Goal: Task Accomplishment & Management: Complete application form

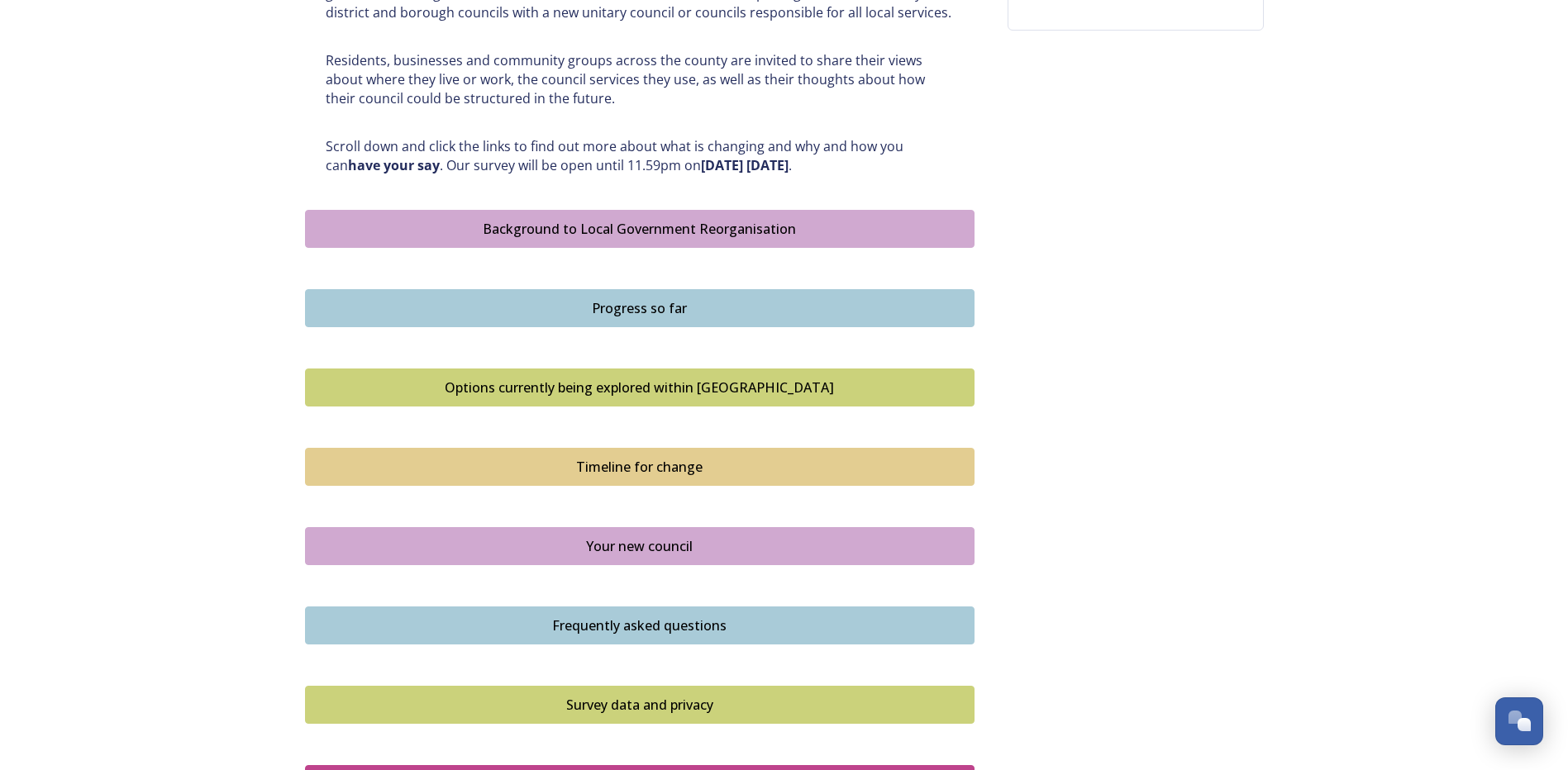
scroll to position [826, 0]
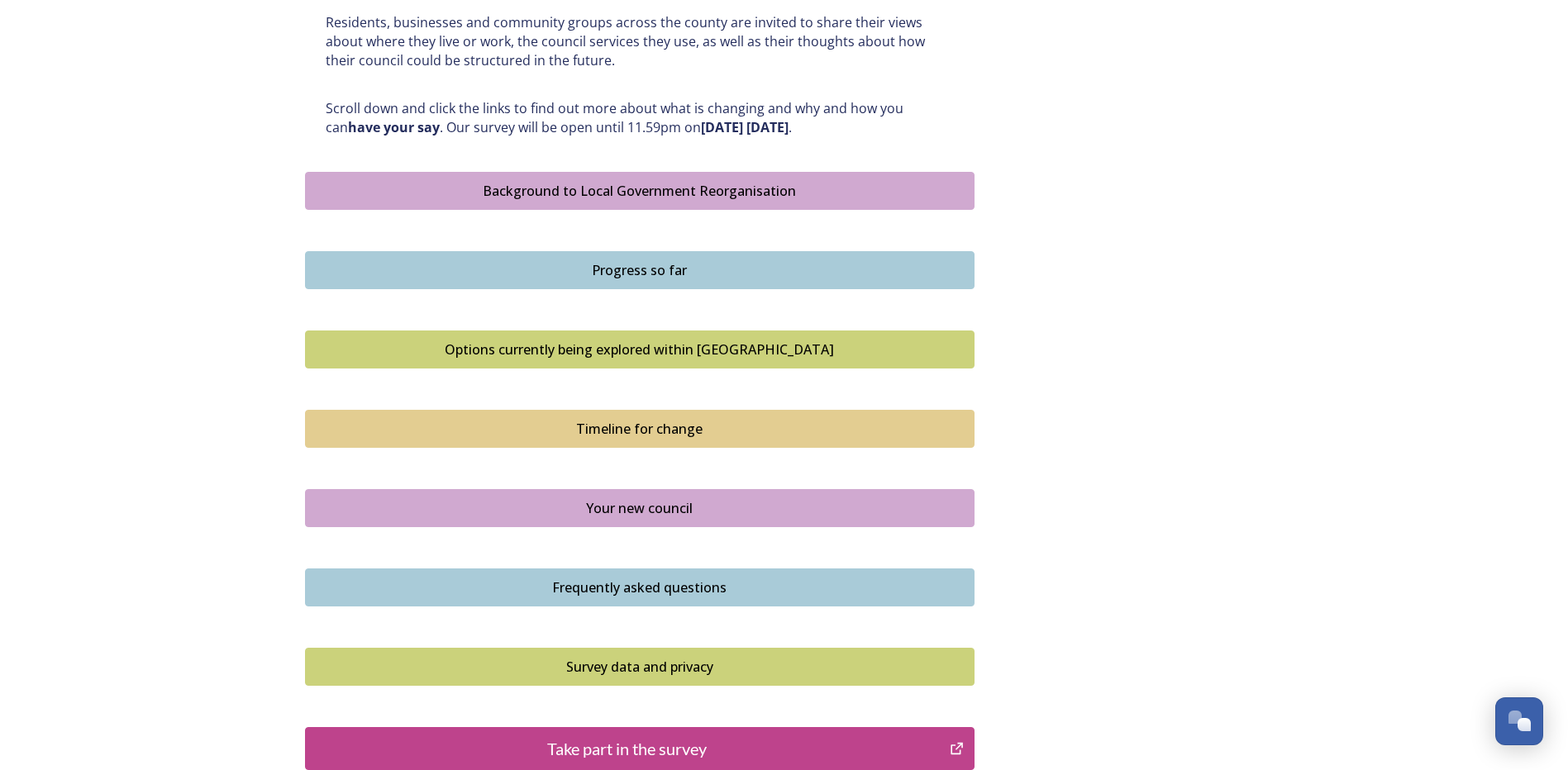
click at [547, 338] on button "Options currently being explored within [GEOGRAPHIC_DATA]" at bounding box center [640, 349] width 669 height 38
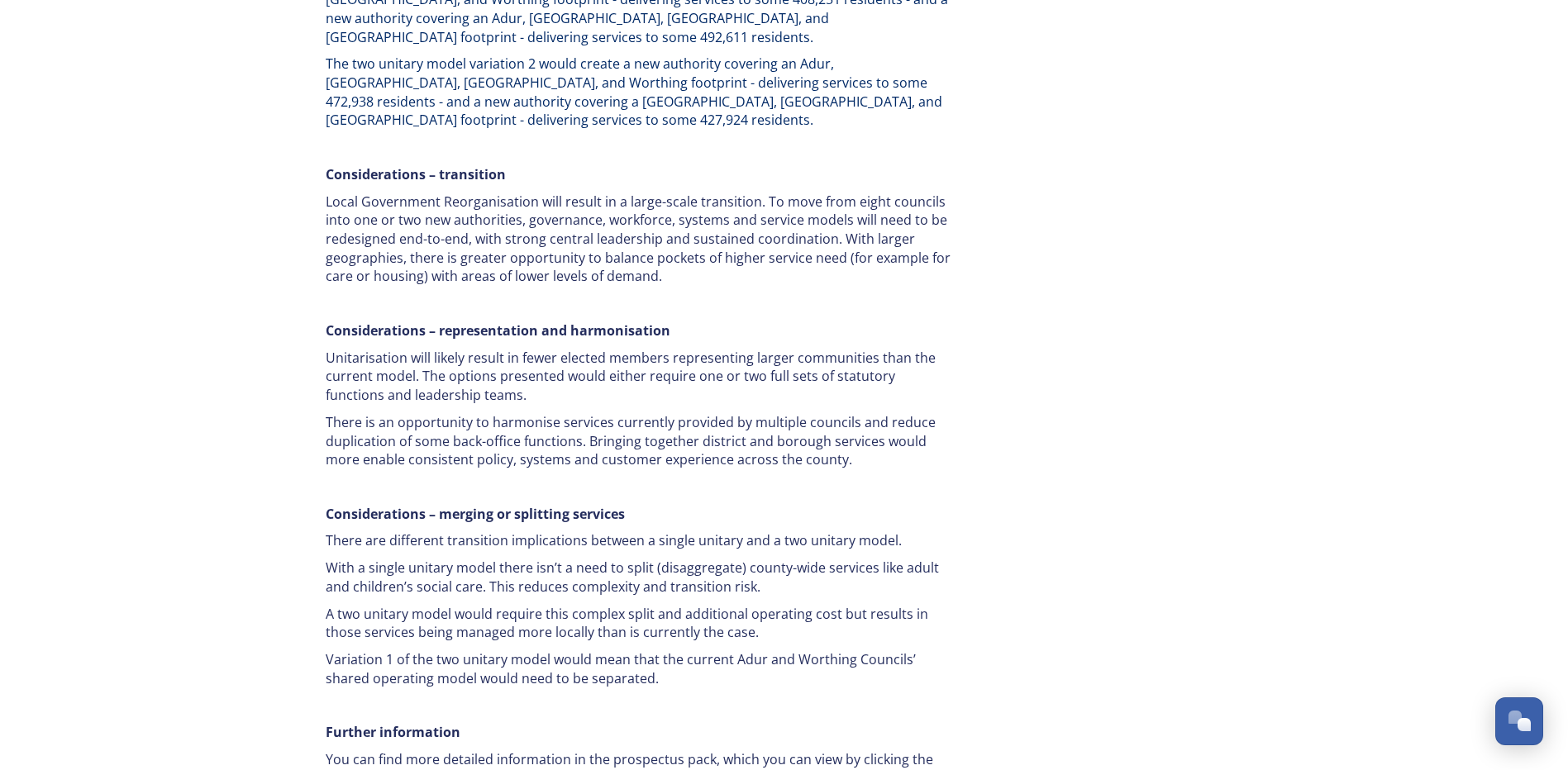
scroll to position [2975, 0]
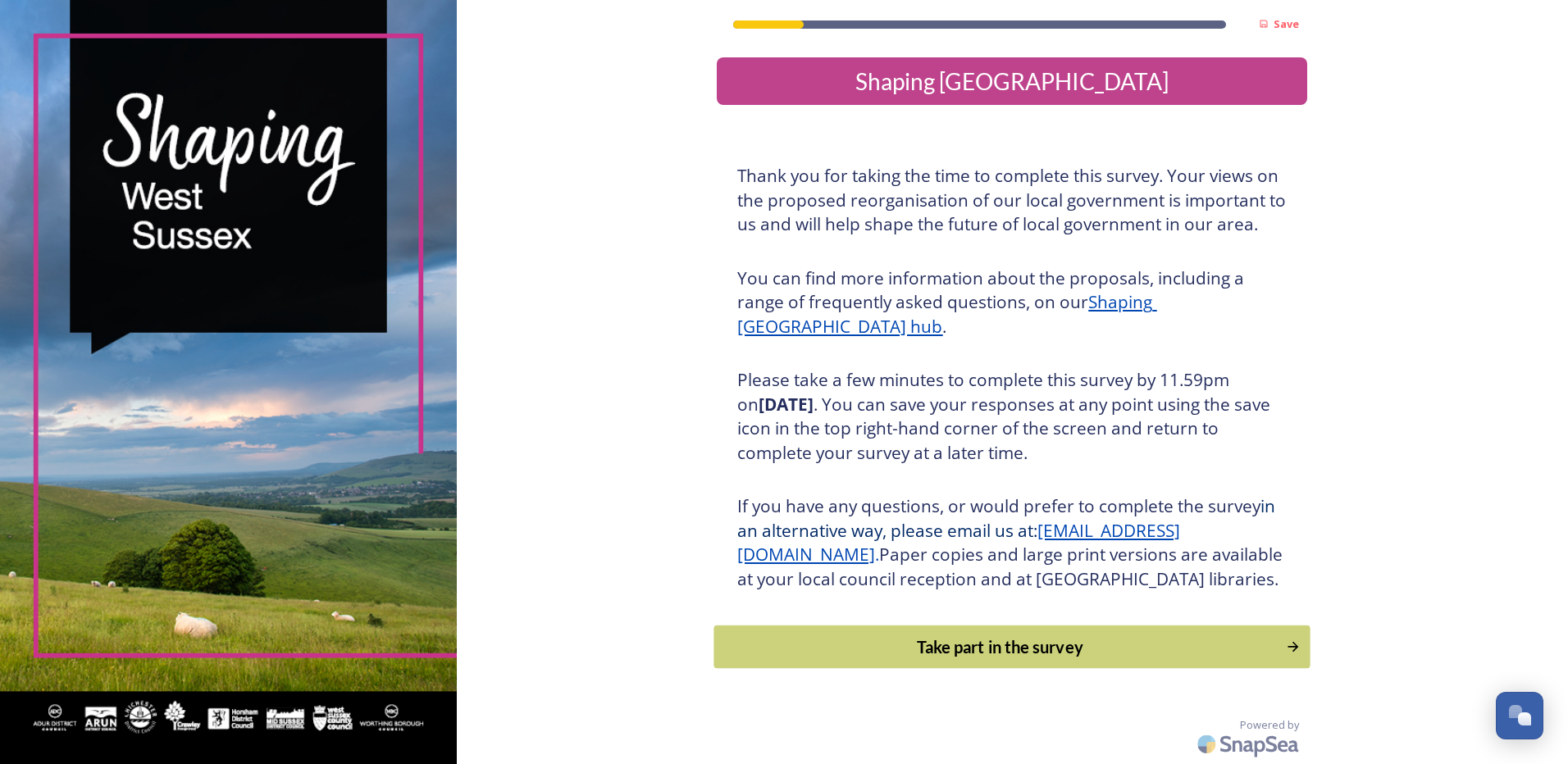
click at [960, 659] on div "Take part in the survey" at bounding box center [1000, 647] width 554 height 24
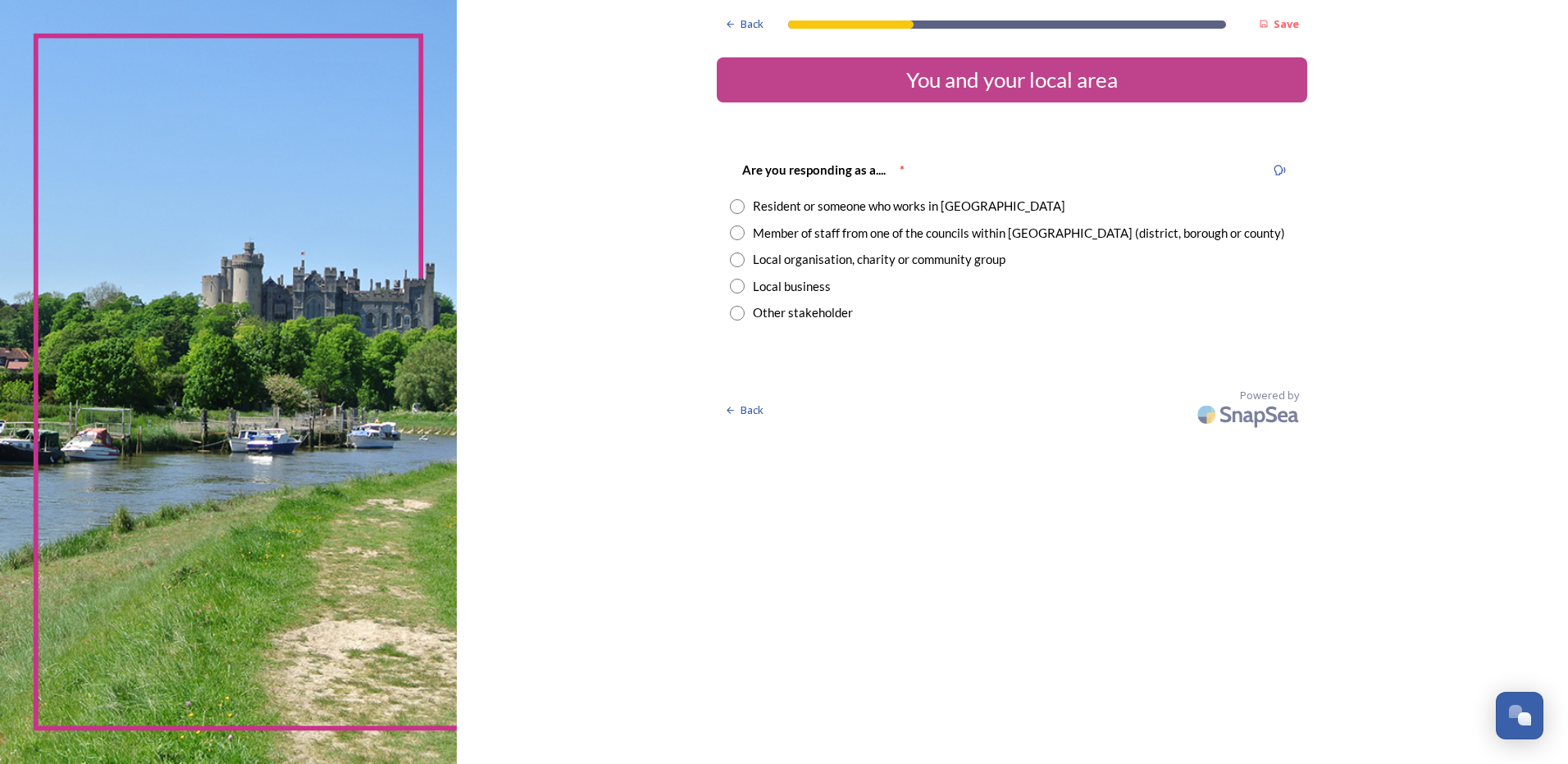
click at [734, 260] on input "radio" at bounding box center [737, 260] width 15 height 15
radio input "true"
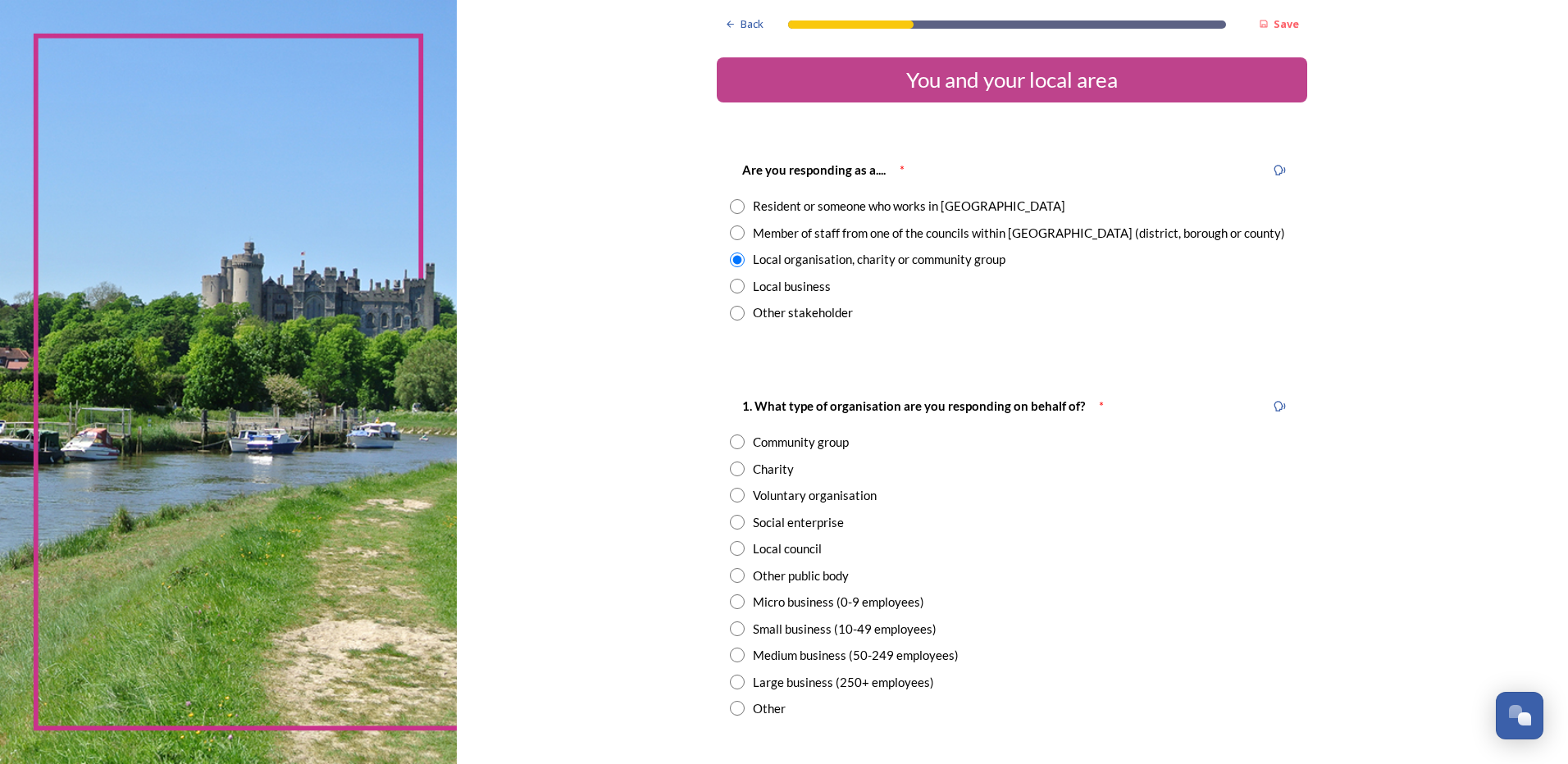
click at [735, 495] on input "radio" at bounding box center [737, 495] width 15 height 15
radio input "true"
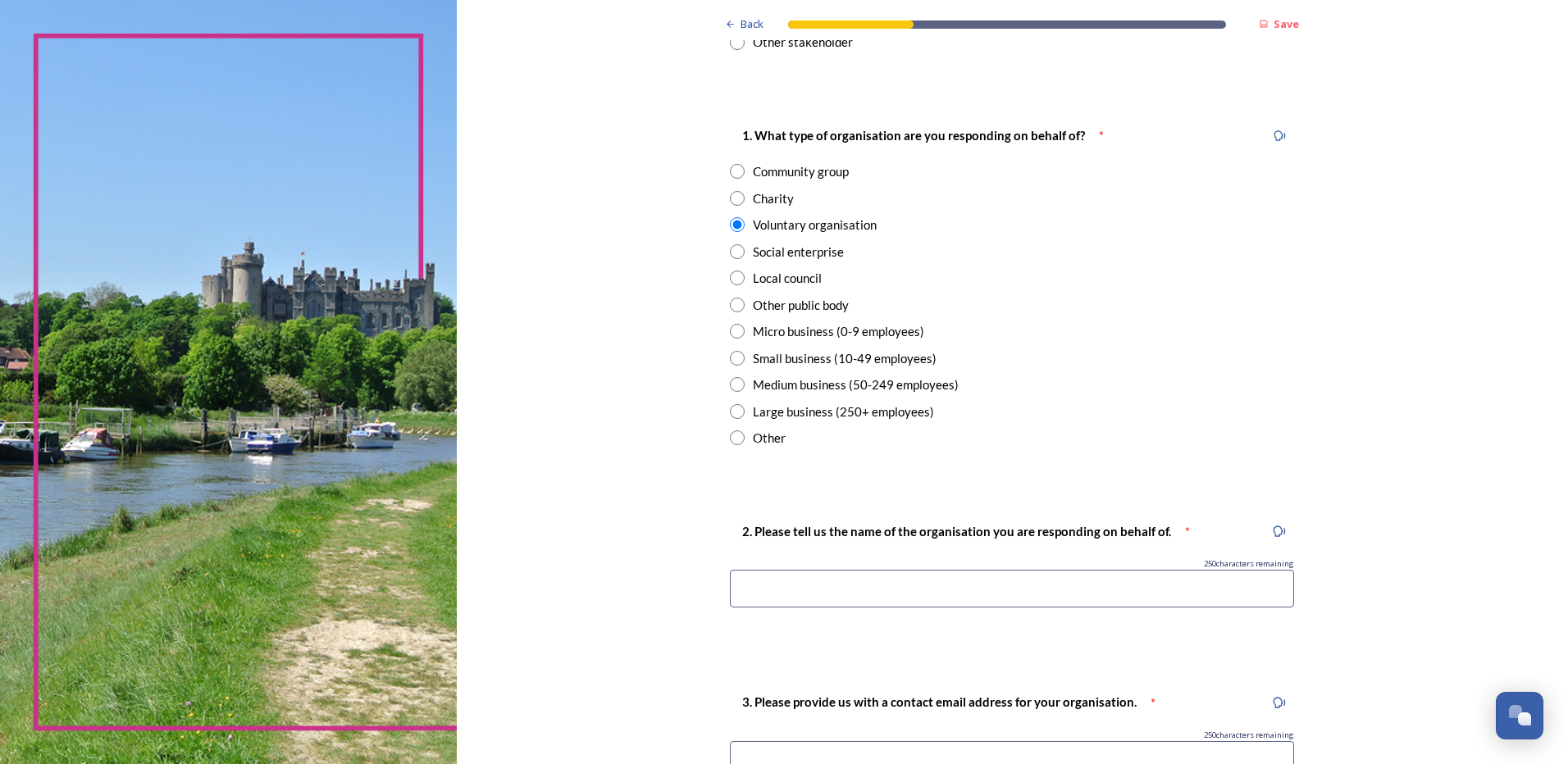
scroll to position [328, 0]
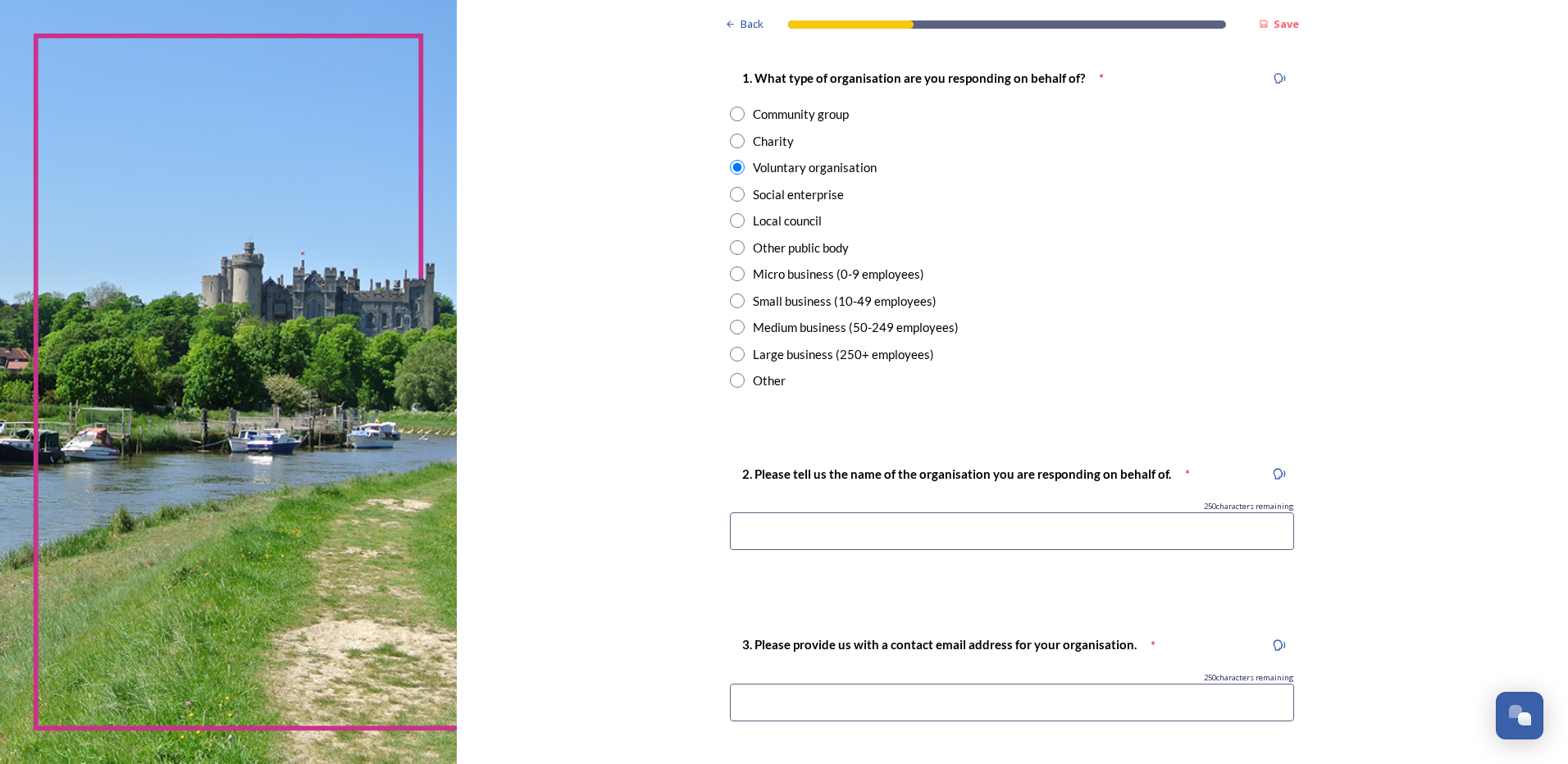
click at [825, 524] on input at bounding box center [1012, 530] width 564 height 37
click at [809, 518] on input at bounding box center [1012, 530] width 564 height 37
type input "Forest Neighbourhood Council, [GEOGRAPHIC_DATA]"
click at [770, 683] on div "250 characters remaining" at bounding box center [1012, 677] width 564 height 11
click at [835, 706] on input at bounding box center [1012, 702] width 564 height 37
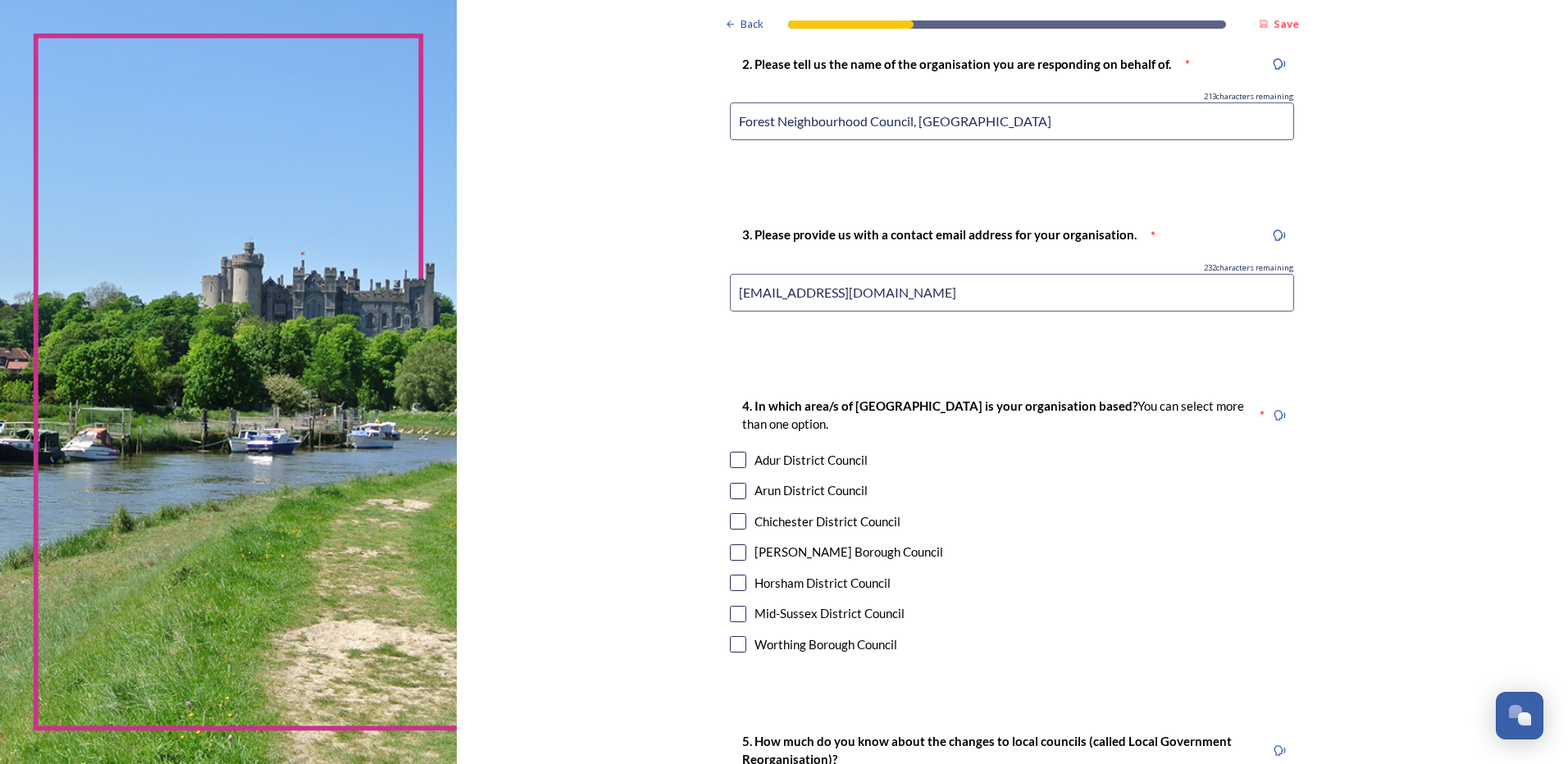
scroll to position [820, 0]
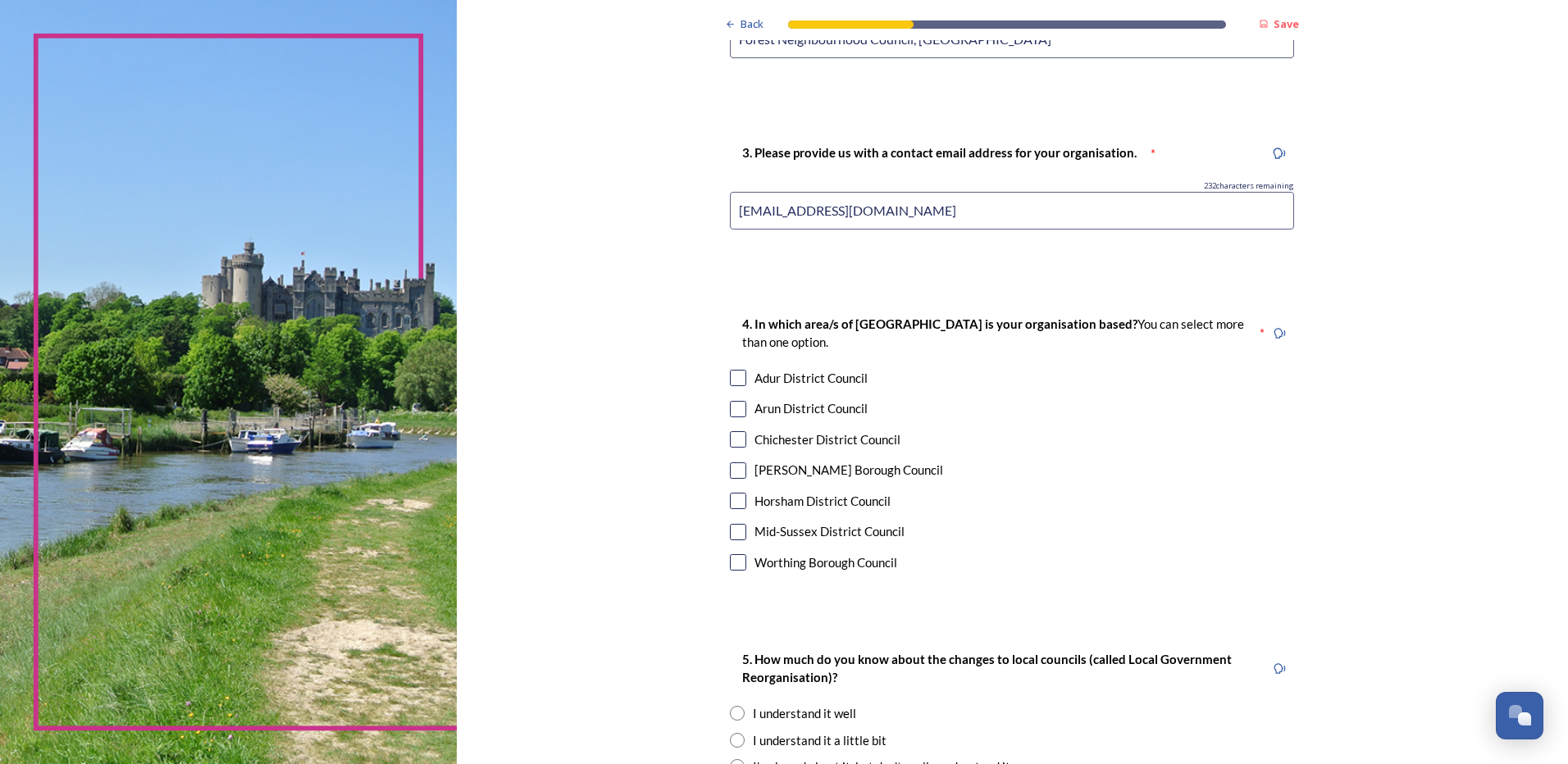
type input "[EMAIL_ADDRESS][DOMAIN_NAME]"
click at [734, 500] on input "checkbox" at bounding box center [738, 501] width 16 height 16
checkbox input "true"
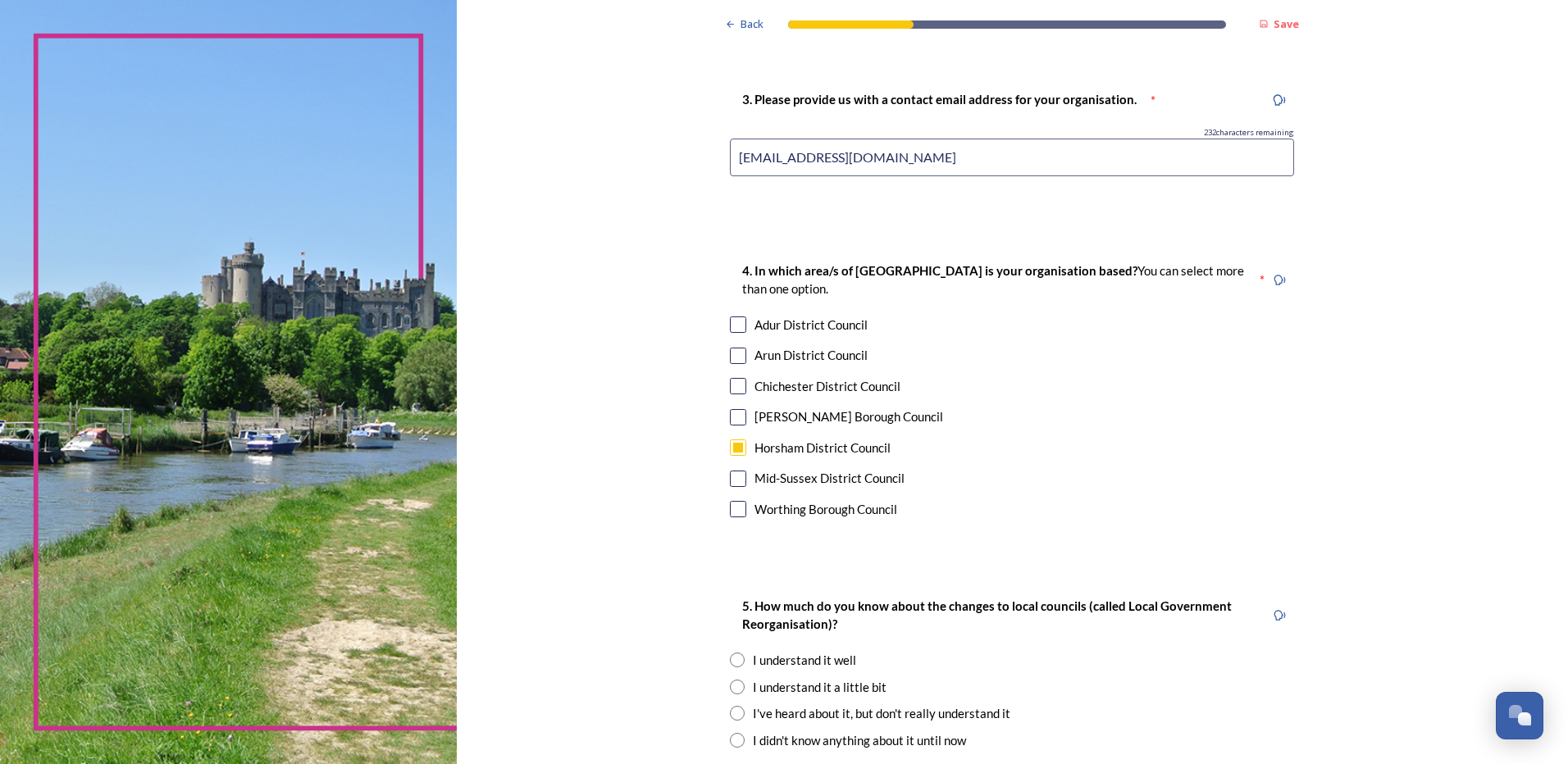
scroll to position [902, 0]
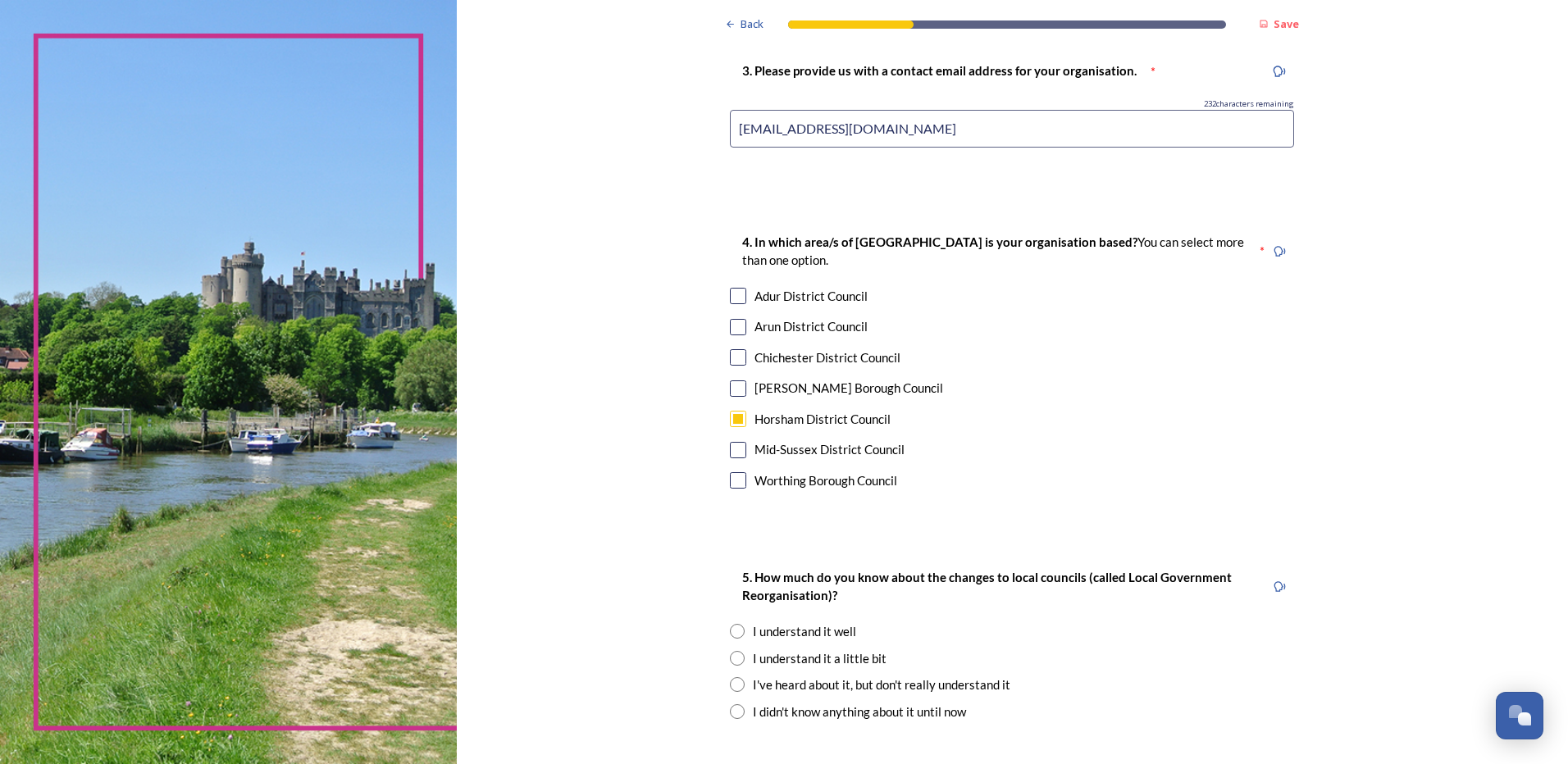
click at [738, 638] on input "radio" at bounding box center [737, 631] width 15 height 15
radio input "true"
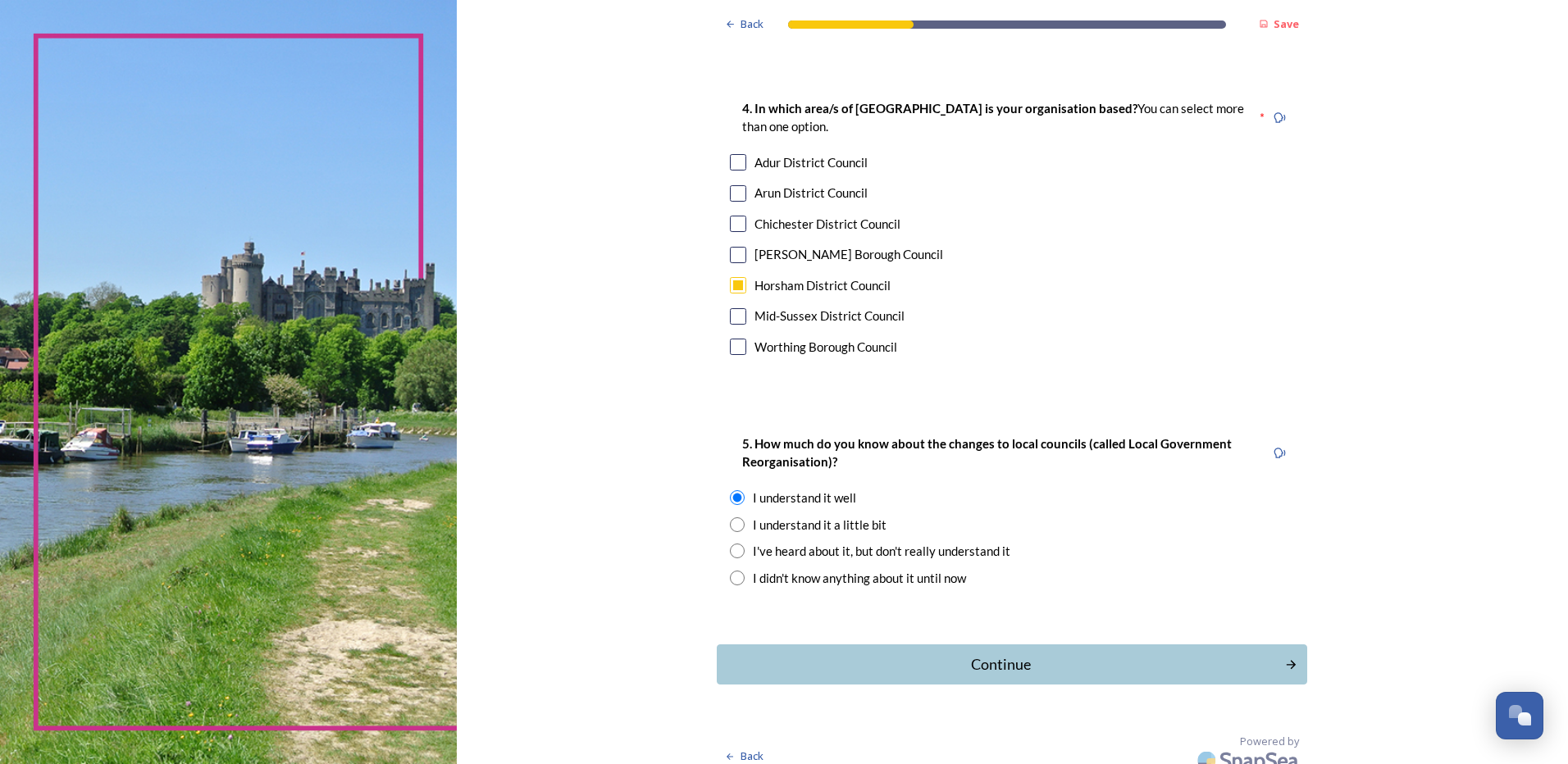
scroll to position [1051, 0]
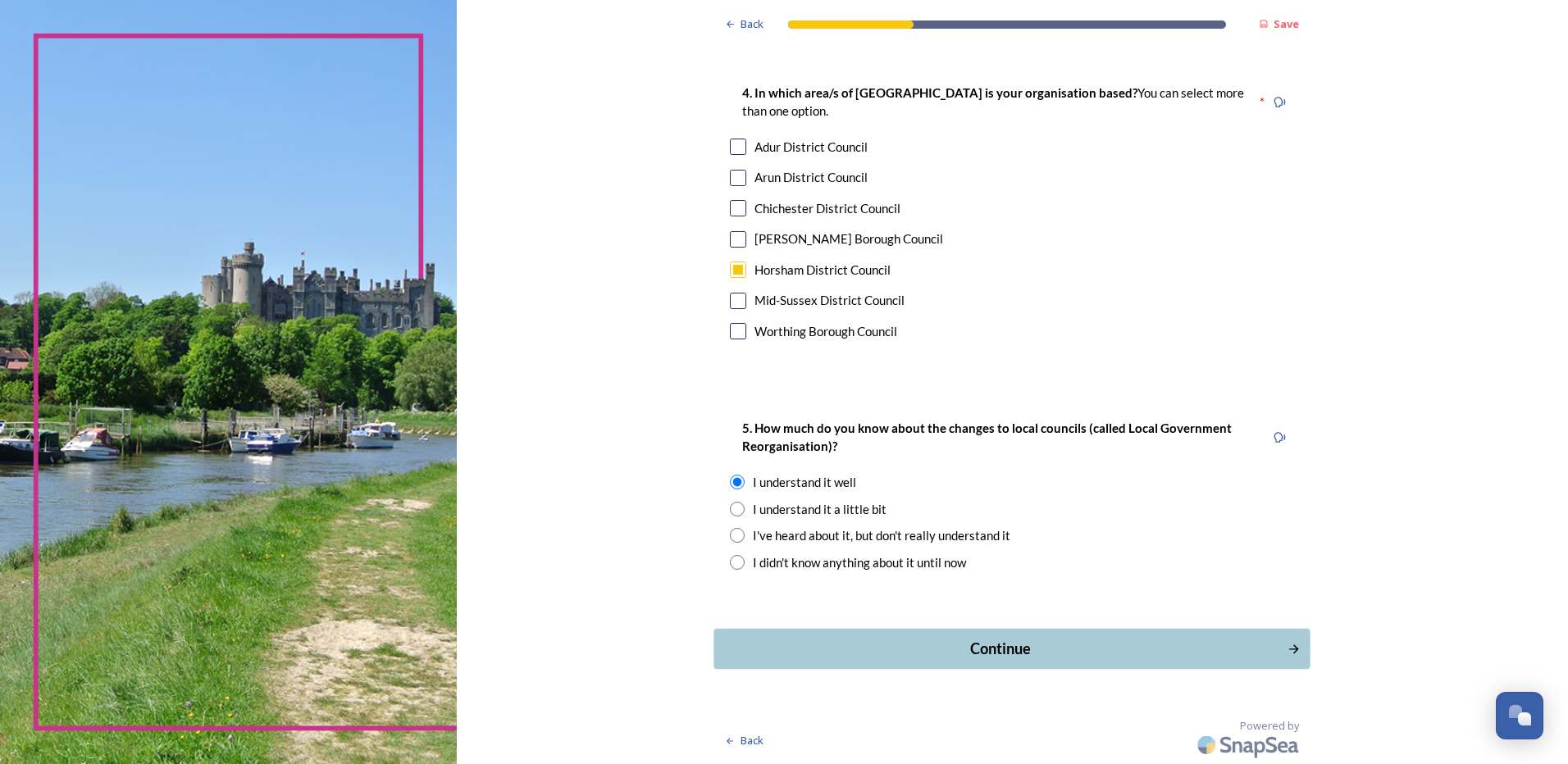
click at [1024, 650] on div "Continue" at bounding box center [1000, 649] width 555 height 23
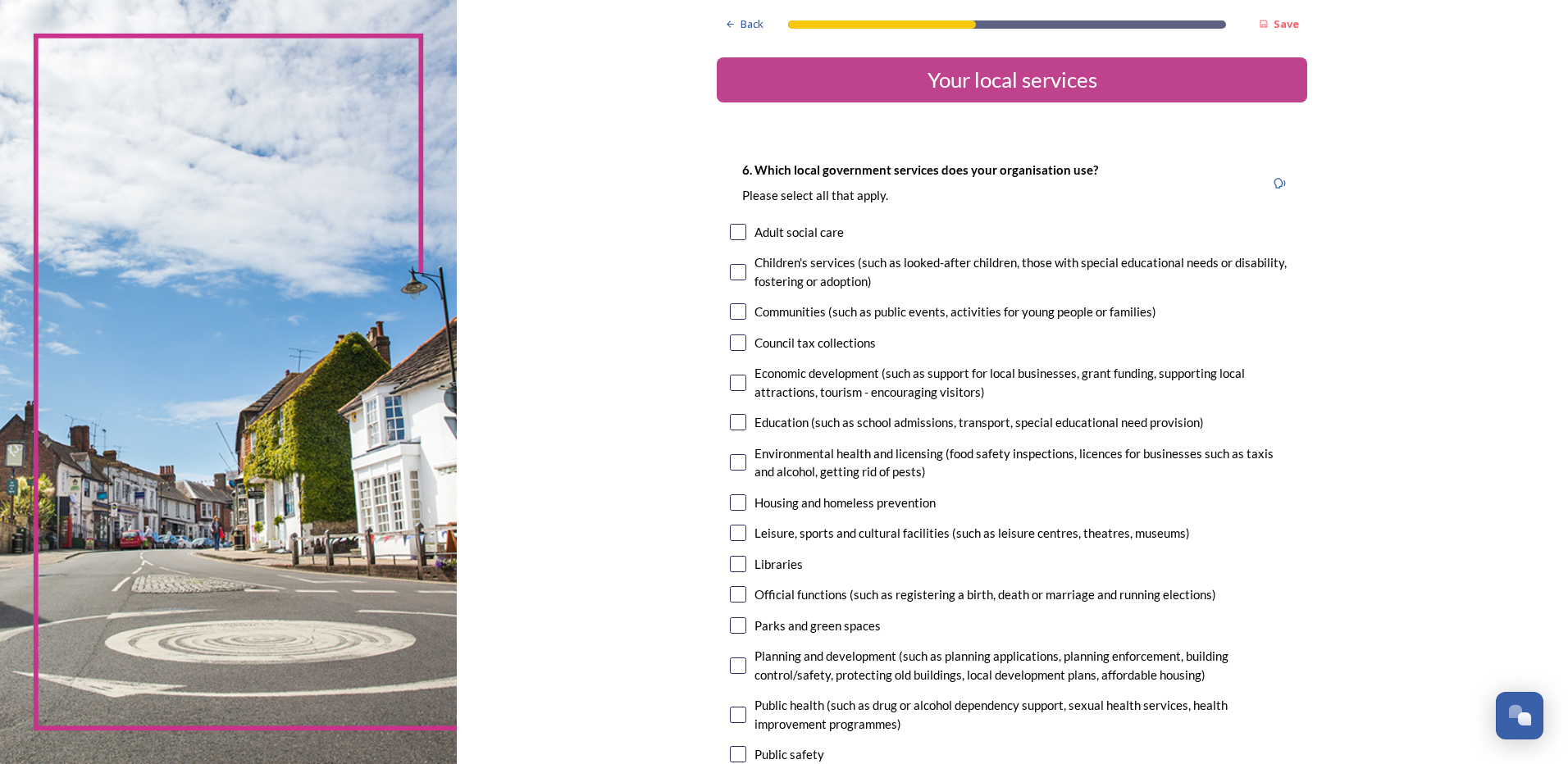
click at [730, 307] on input "checkbox" at bounding box center [738, 311] width 16 height 16
checkbox input "true"
click at [730, 385] on input "checkbox" at bounding box center [738, 383] width 16 height 16
checkbox input "true"
click at [730, 455] on input "checkbox" at bounding box center [738, 462] width 16 height 16
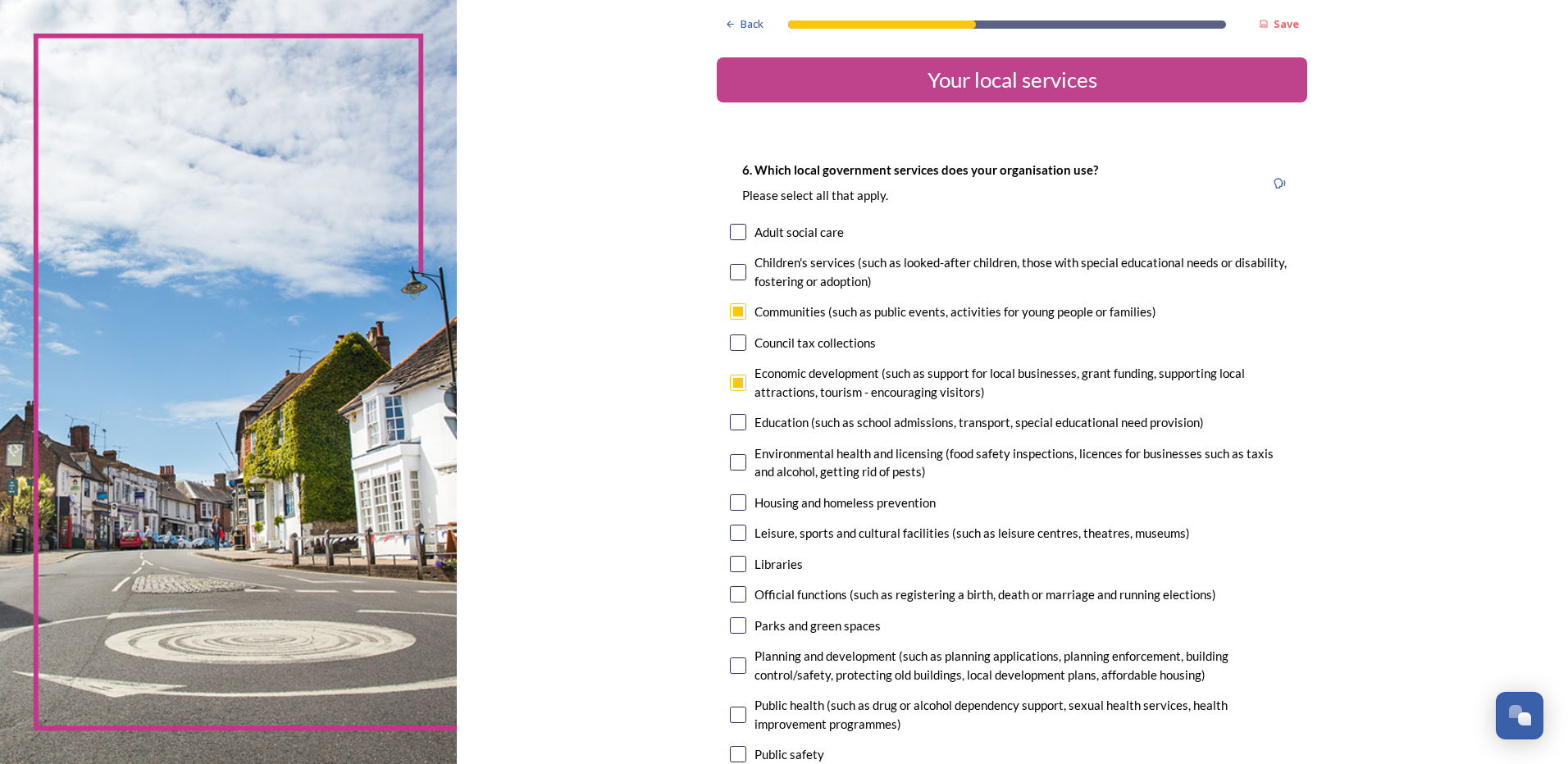
checkbox input "true"
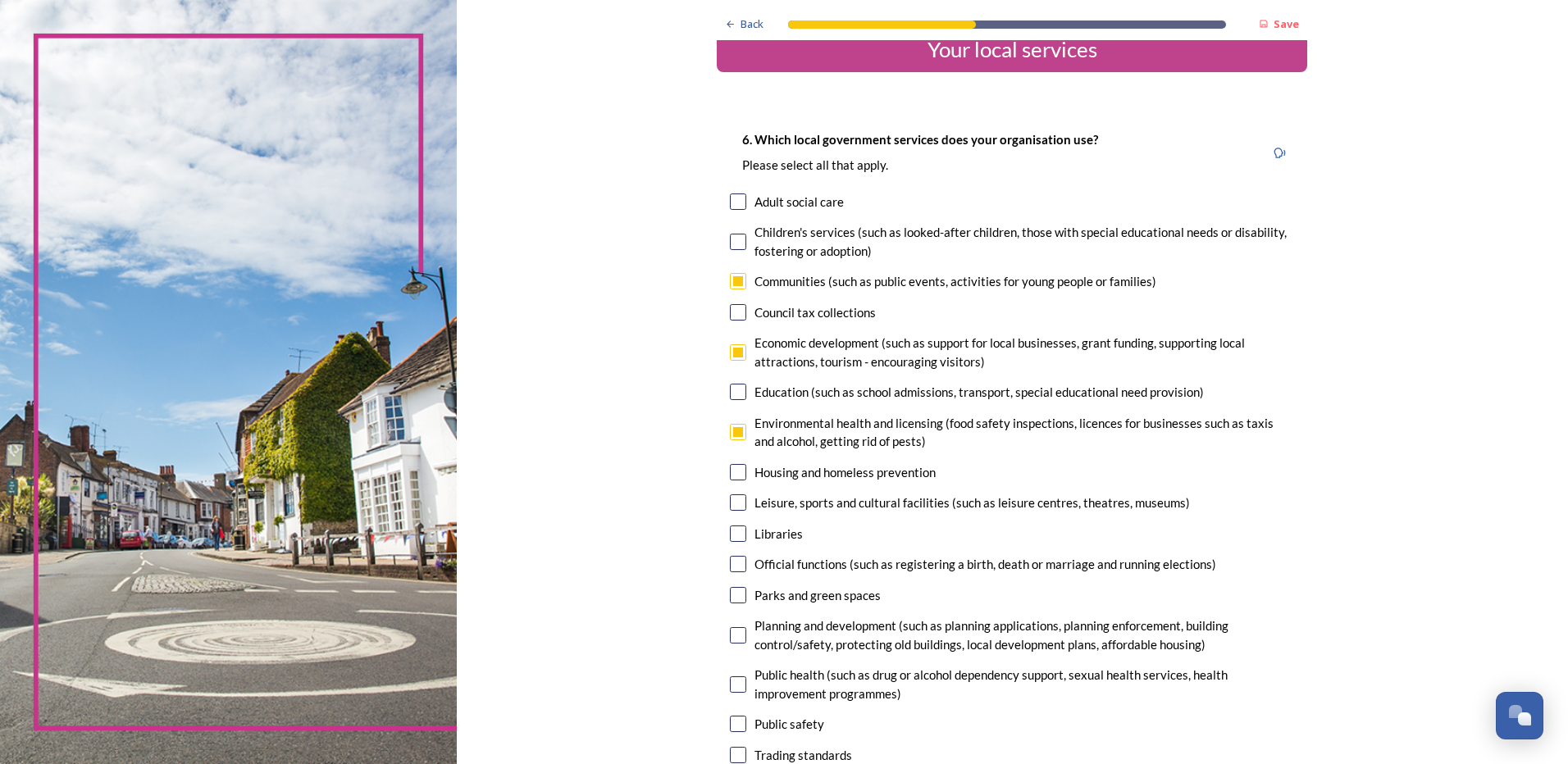
scroll to position [82, 0]
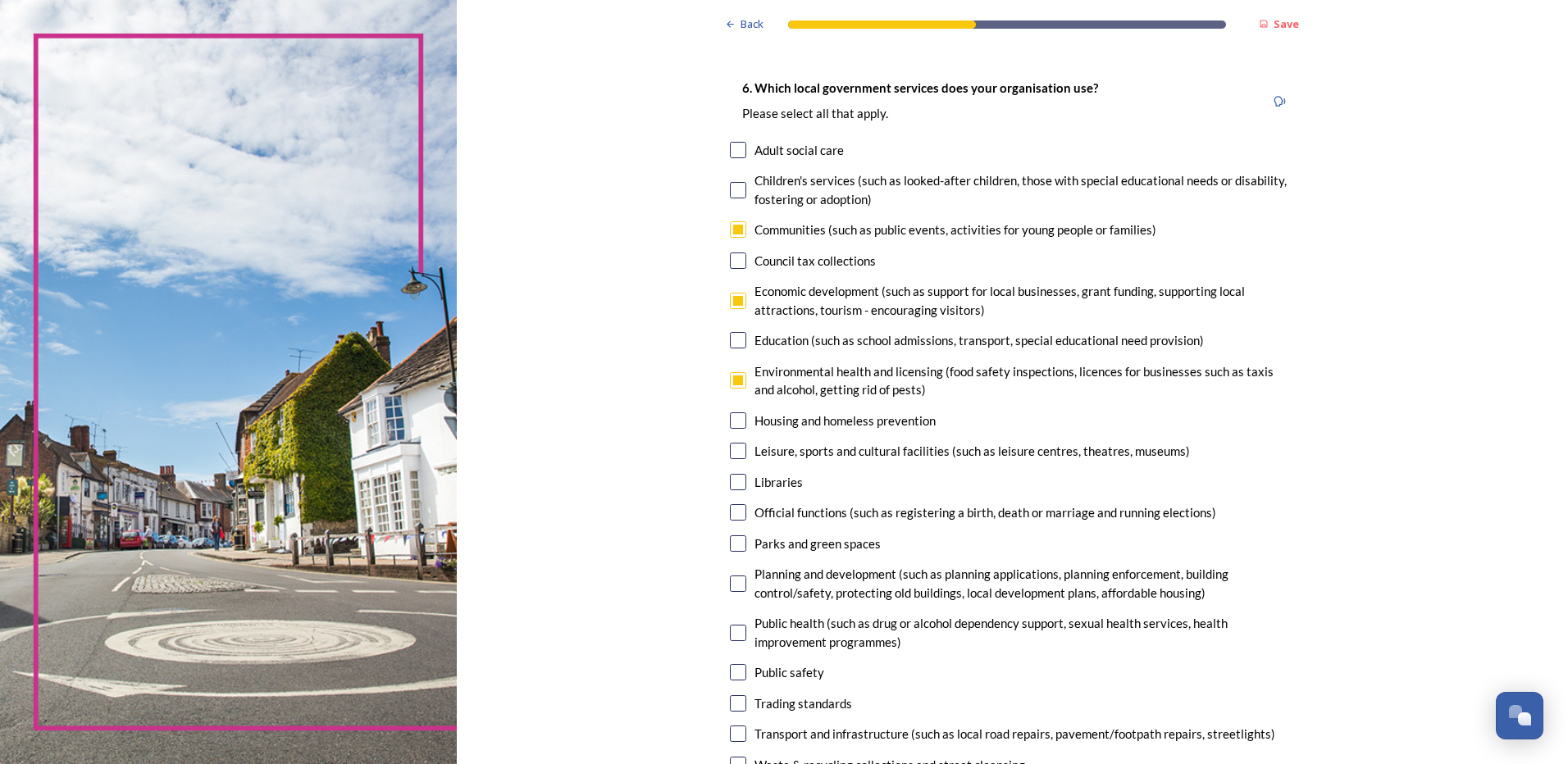
click at [735, 543] on input "checkbox" at bounding box center [738, 543] width 16 height 16
checkbox input "true"
click at [732, 583] on input "checkbox" at bounding box center [738, 583] width 16 height 16
checkbox input "true"
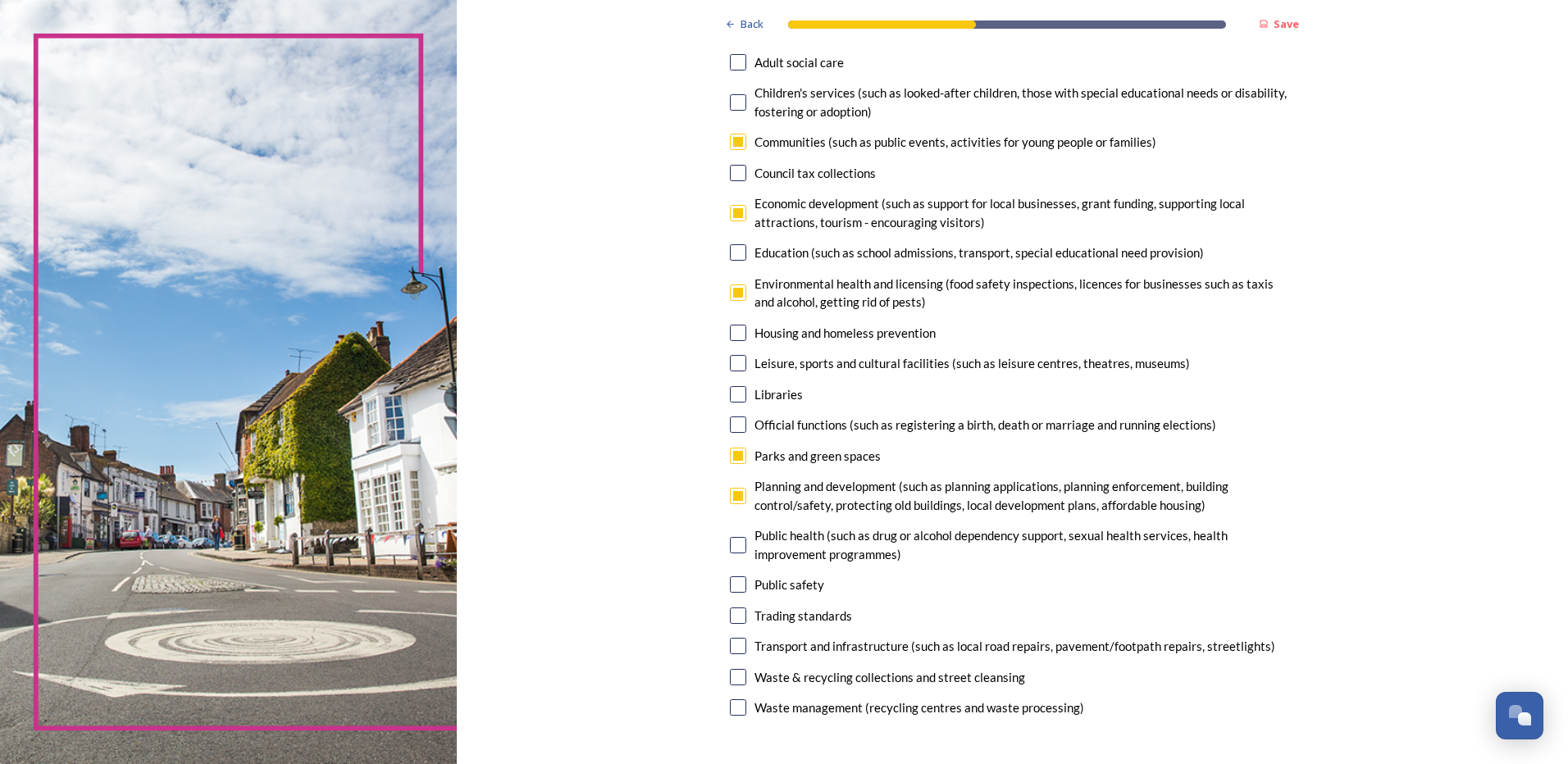
scroll to position [246, 0]
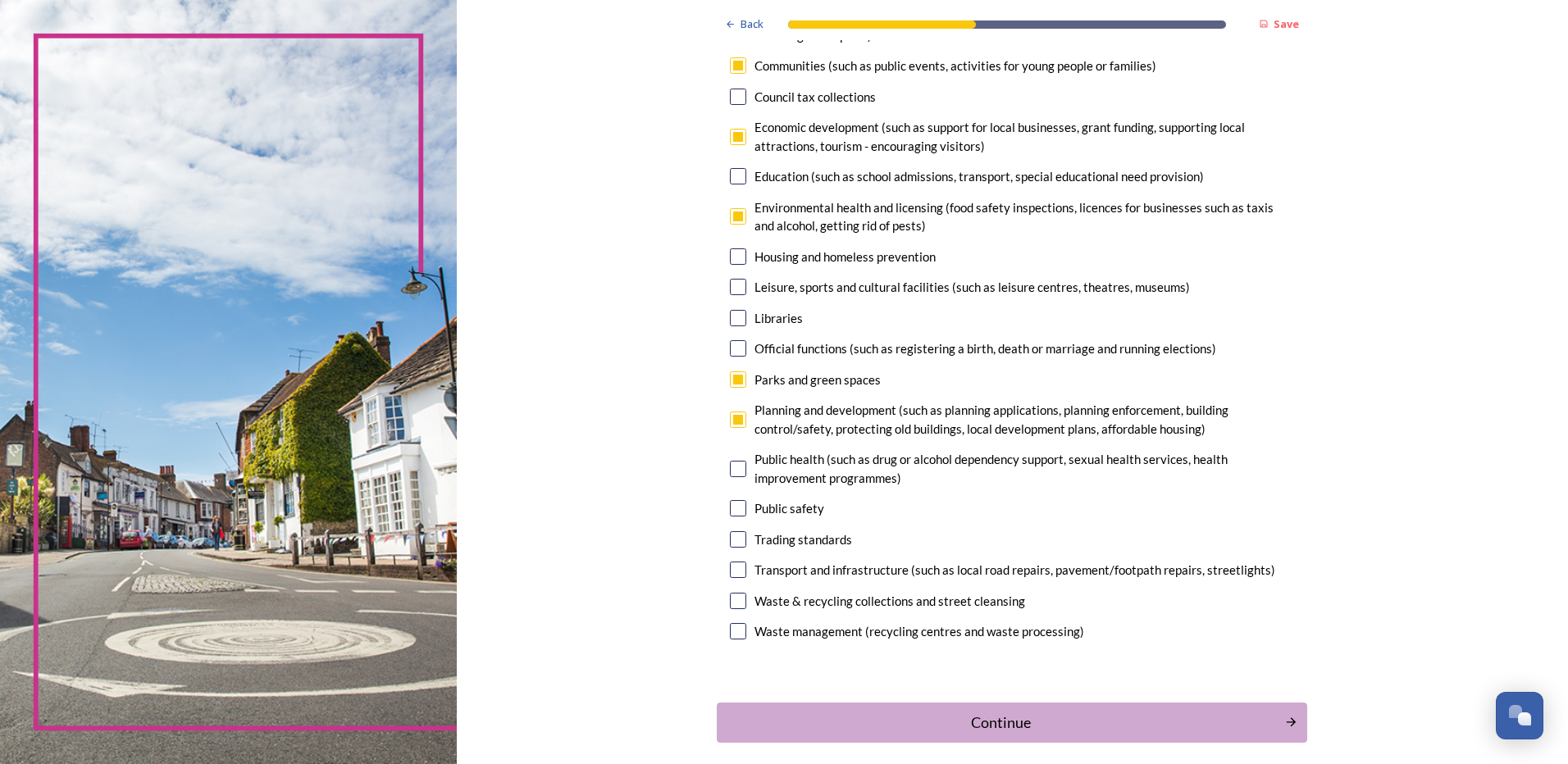
click at [733, 567] on input "checkbox" at bounding box center [738, 570] width 16 height 16
checkbox input "true"
click at [735, 600] on input "checkbox" at bounding box center [738, 601] width 16 height 16
checkbox input "true"
click at [985, 727] on div "Continue" at bounding box center [1000, 722] width 555 height 23
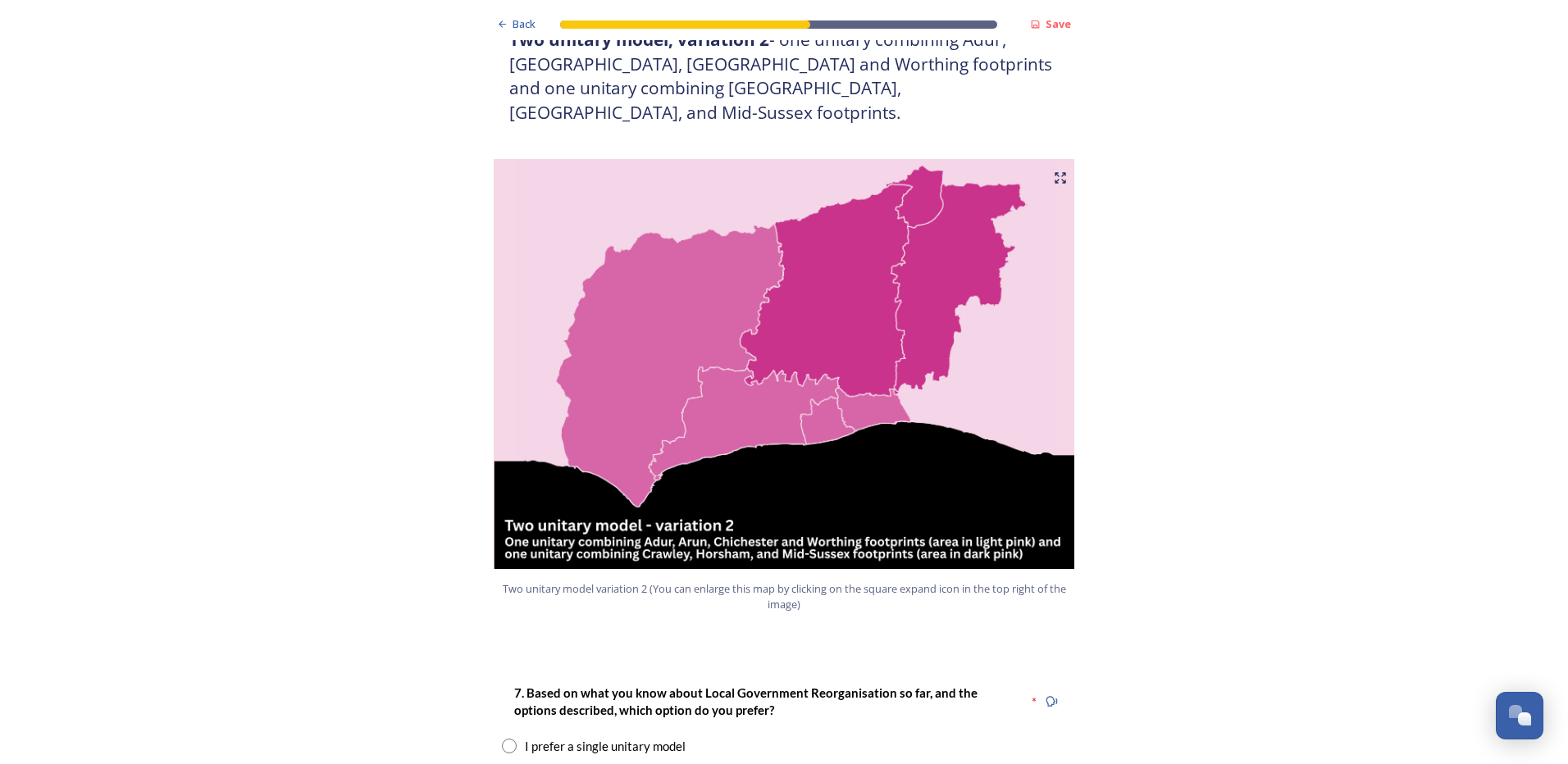
scroll to position [1640, 0]
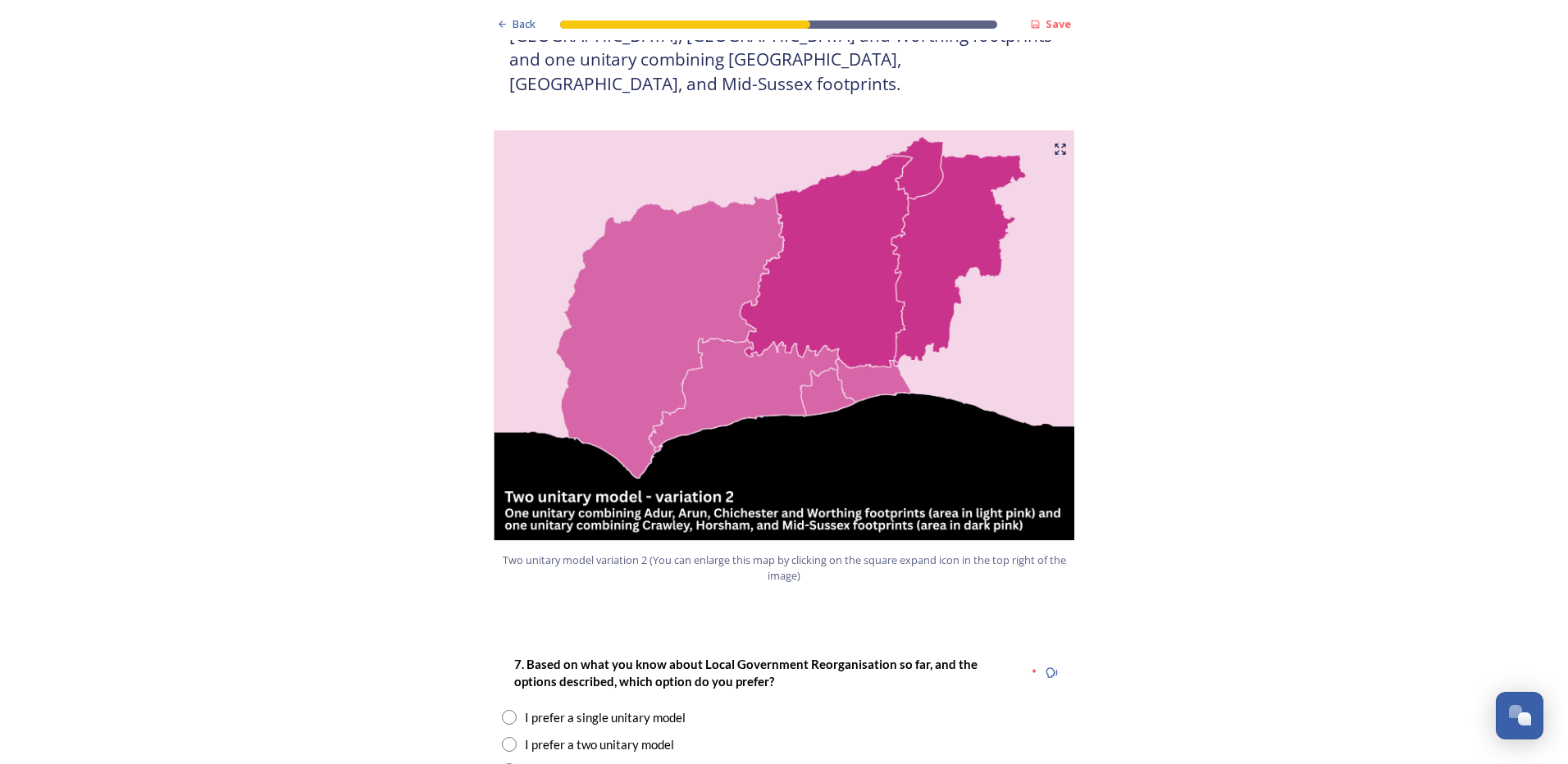
click at [505, 737] on input "radio" at bounding box center [509, 744] width 15 height 15
radio input "true"
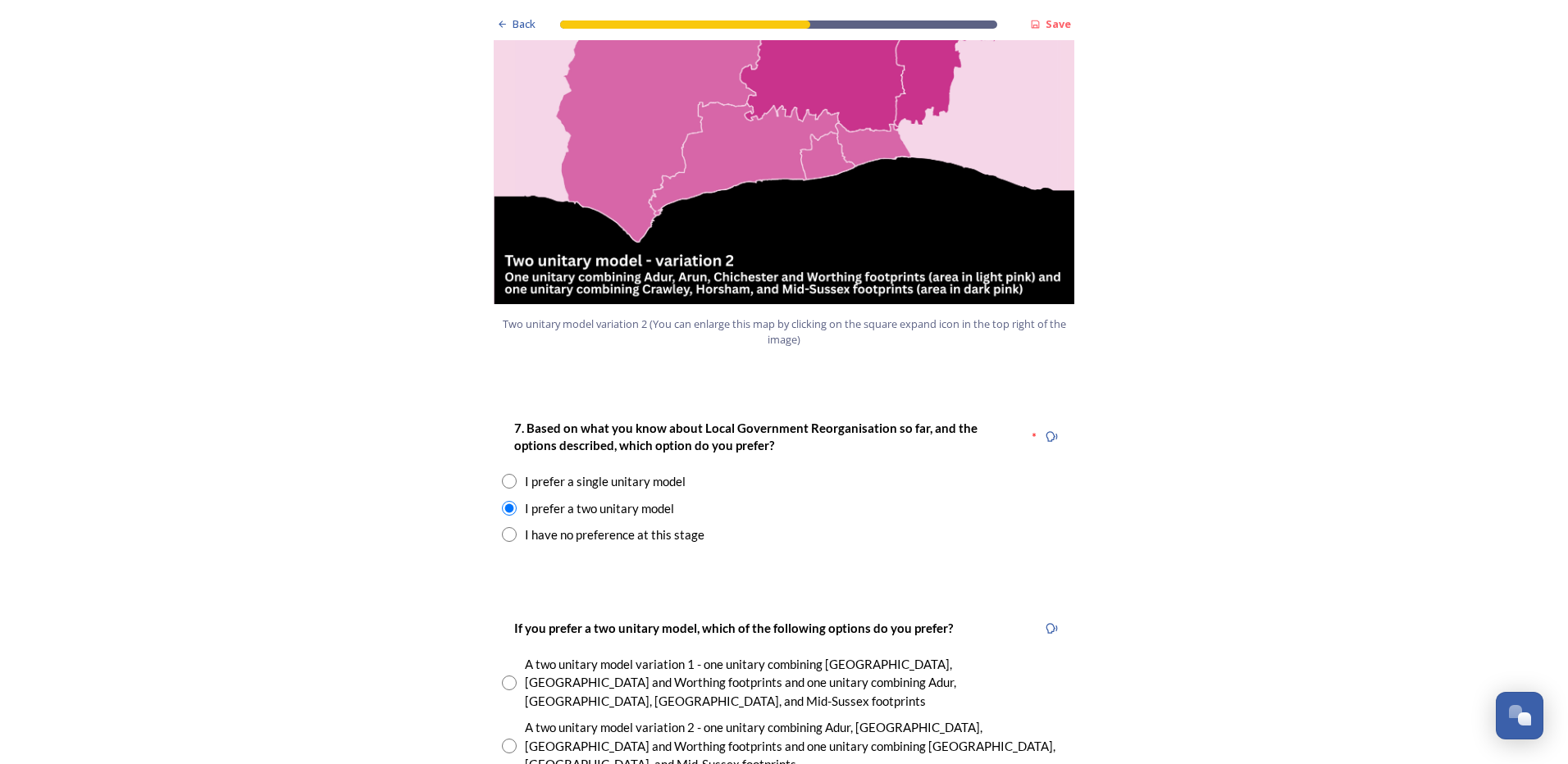
scroll to position [1886, 0]
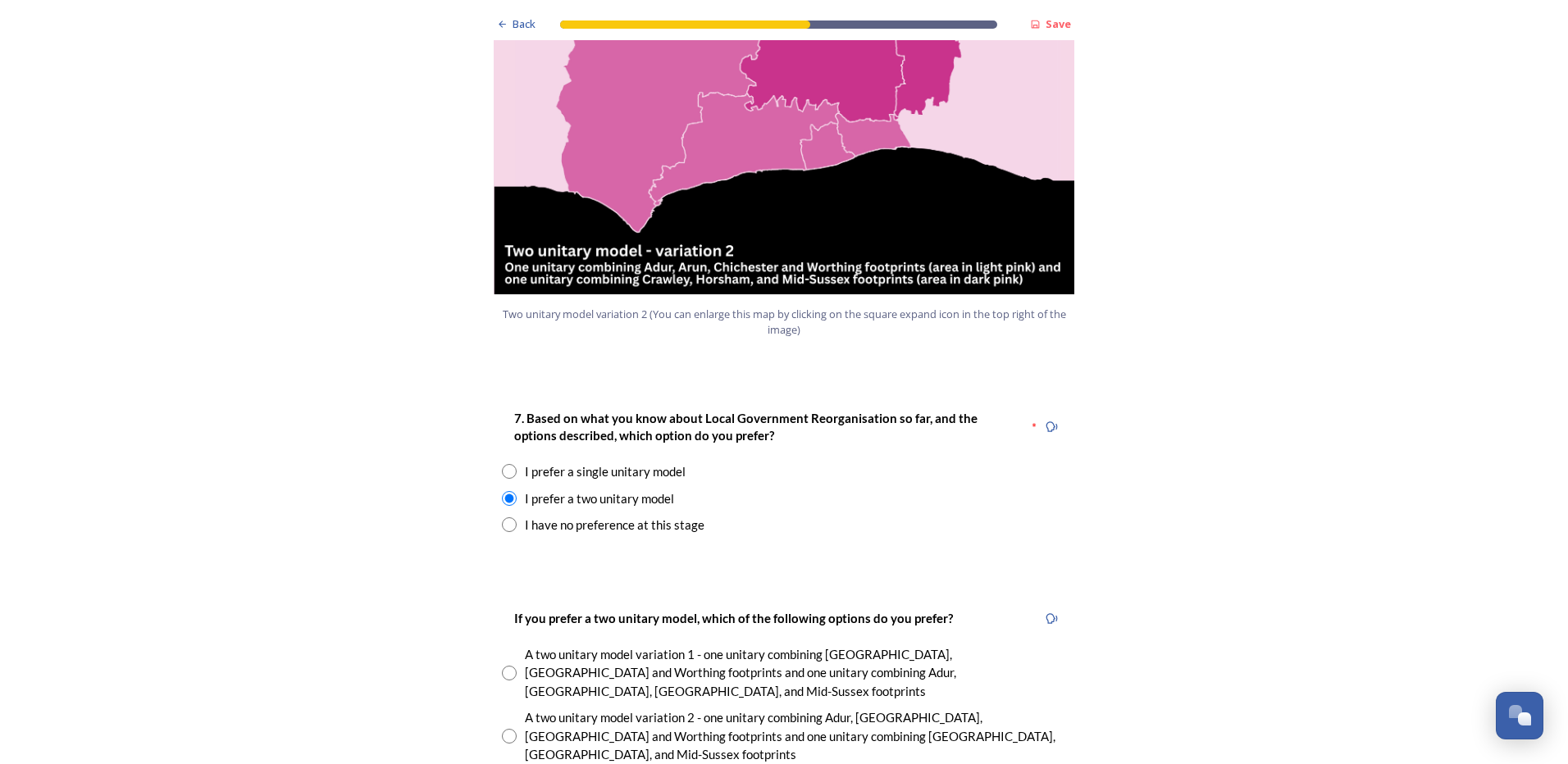
click at [510, 729] on input "radio" at bounding box center [509, 736] width 15 height 15
radio input "true"
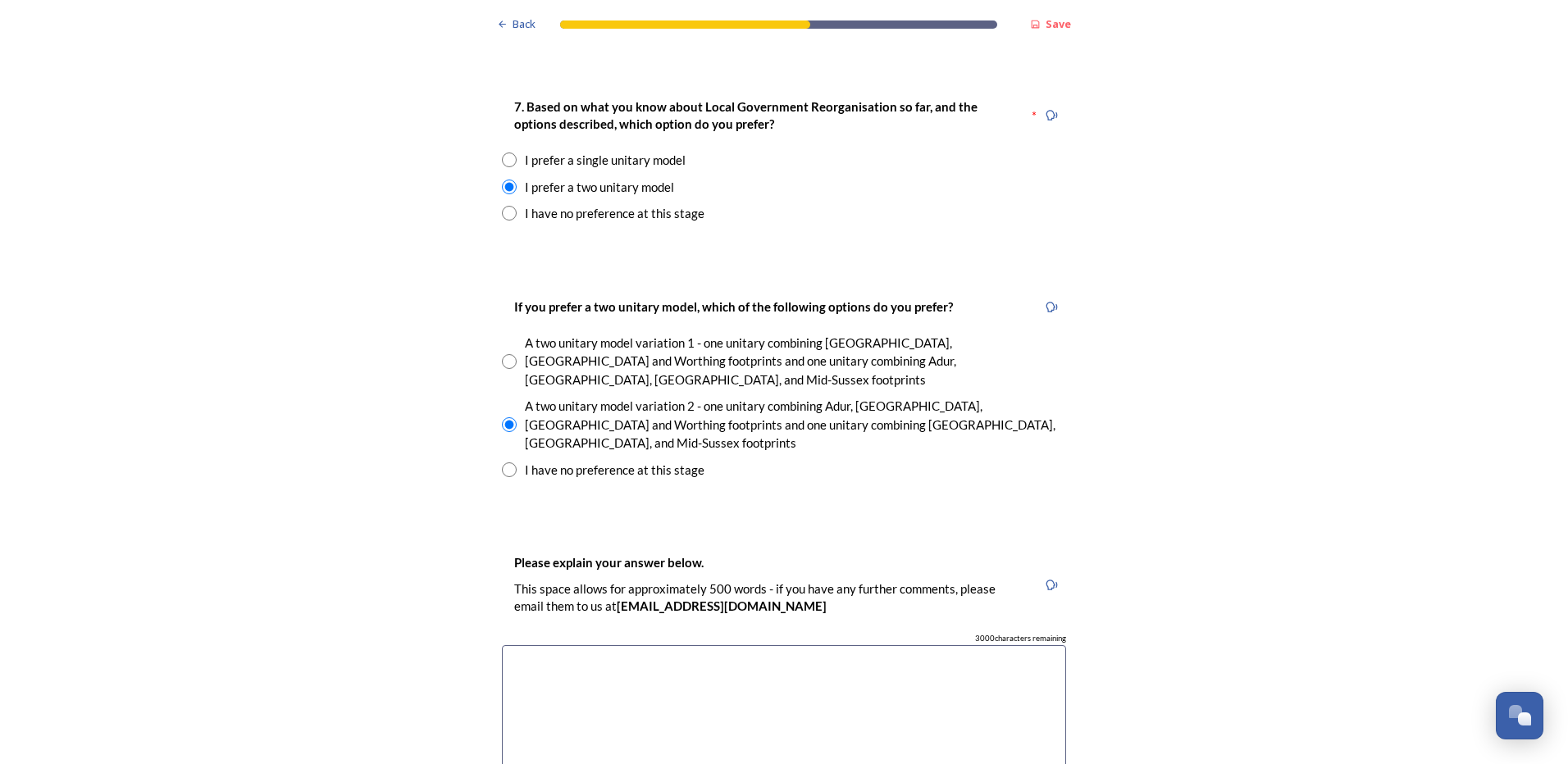
scroll to position [2214, 0]
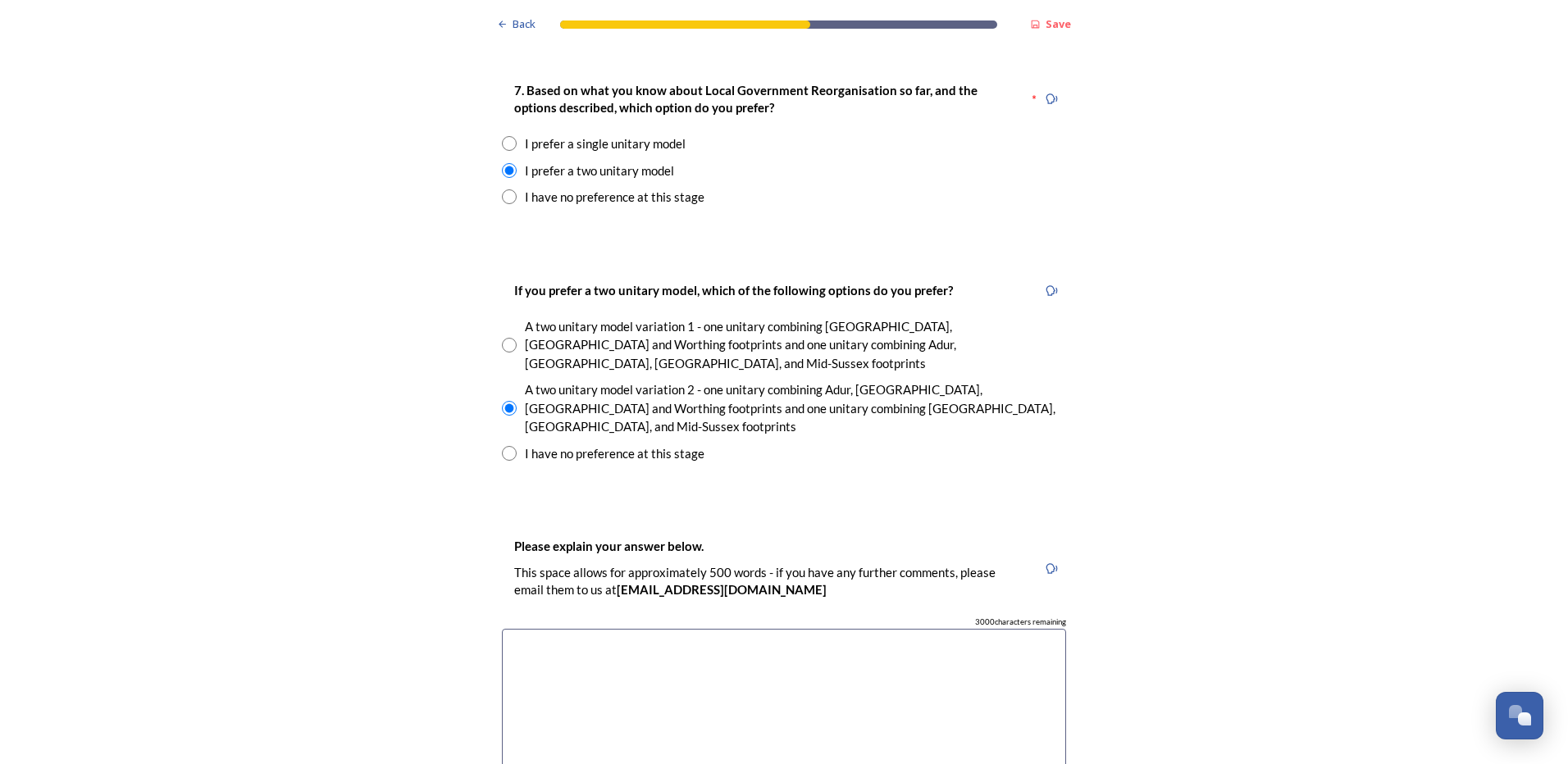
click at [720, 629] on textarea at bounding box center [784, 721] width 564 height 185
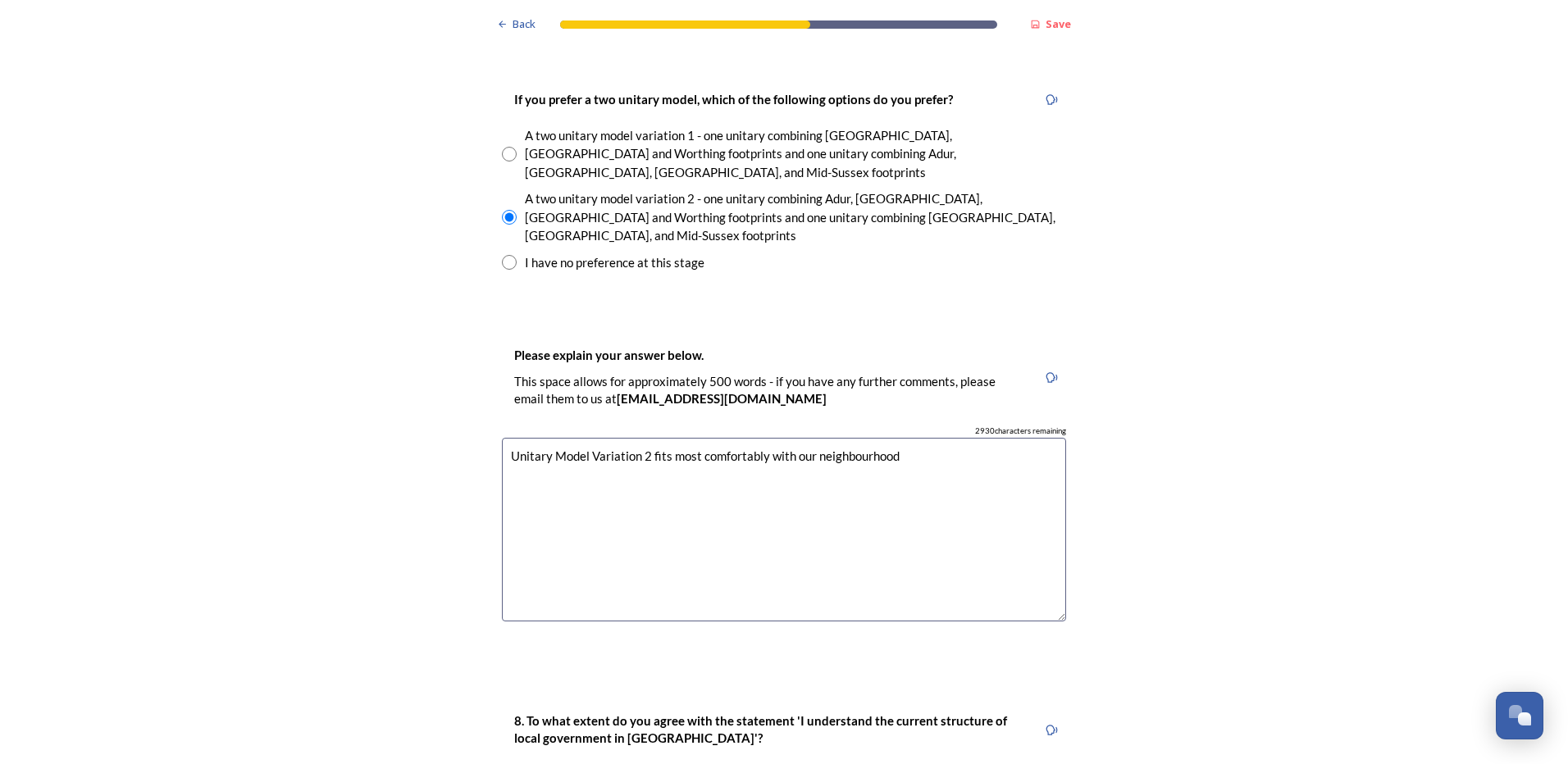
scroll to position [2542, 0]
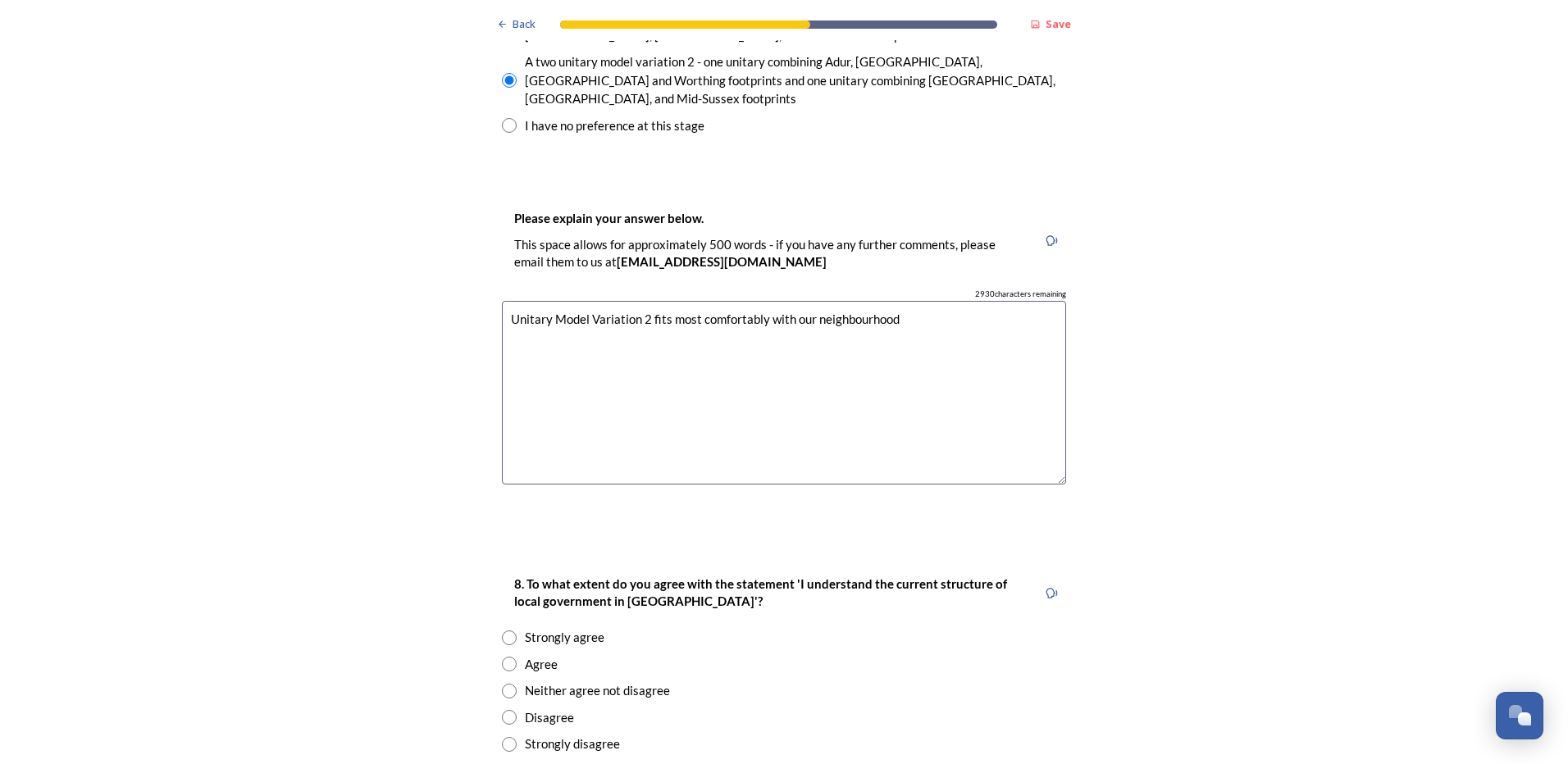
type textarea "Unitary Model Variation 2 fits most comfortably with our neighbourhood"
click at [514, 655] on div "Agree" at bounding box center [784, 665] width 564 height 19
radio input "true"
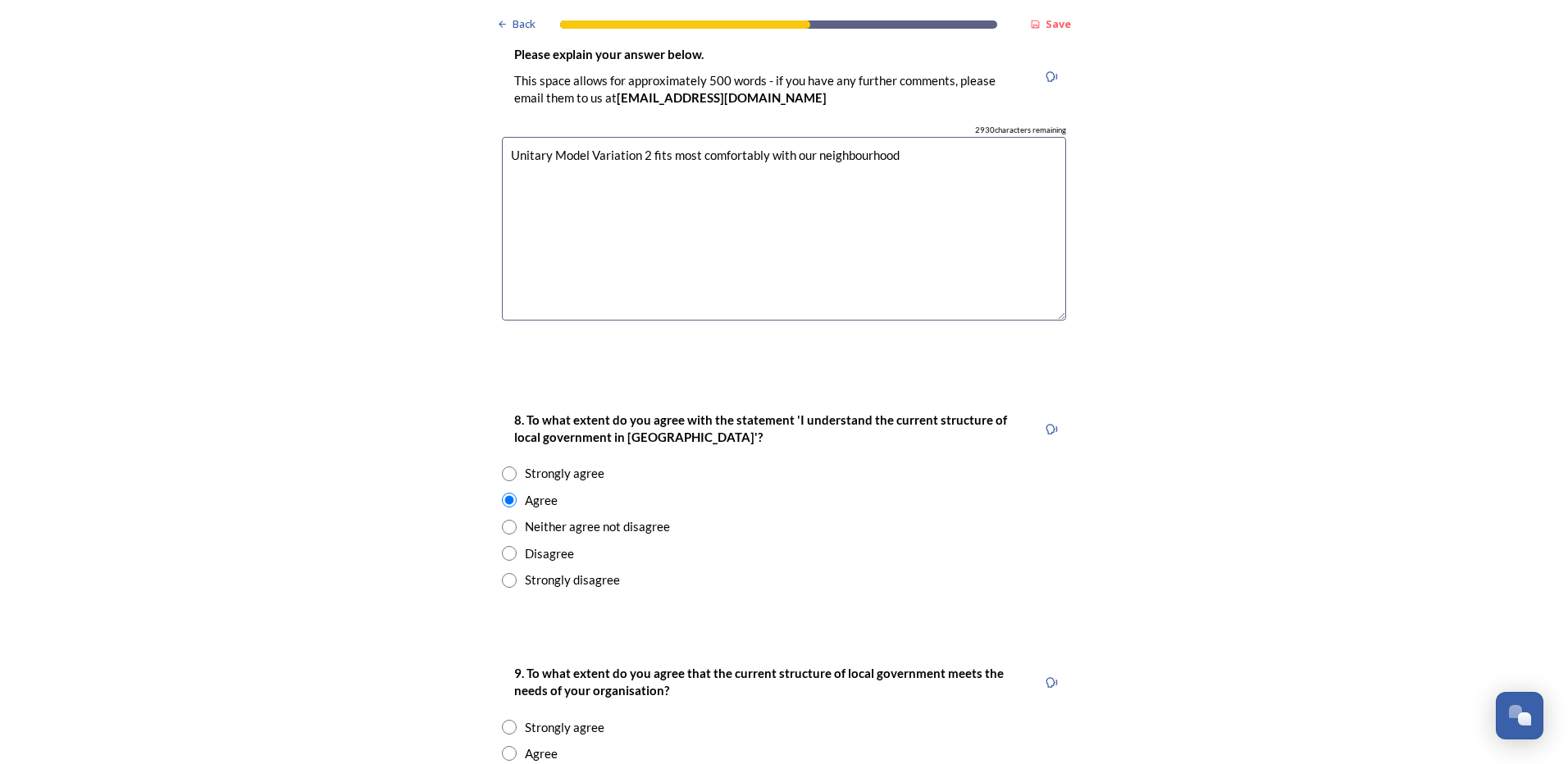
scroll to position [2788, 0]
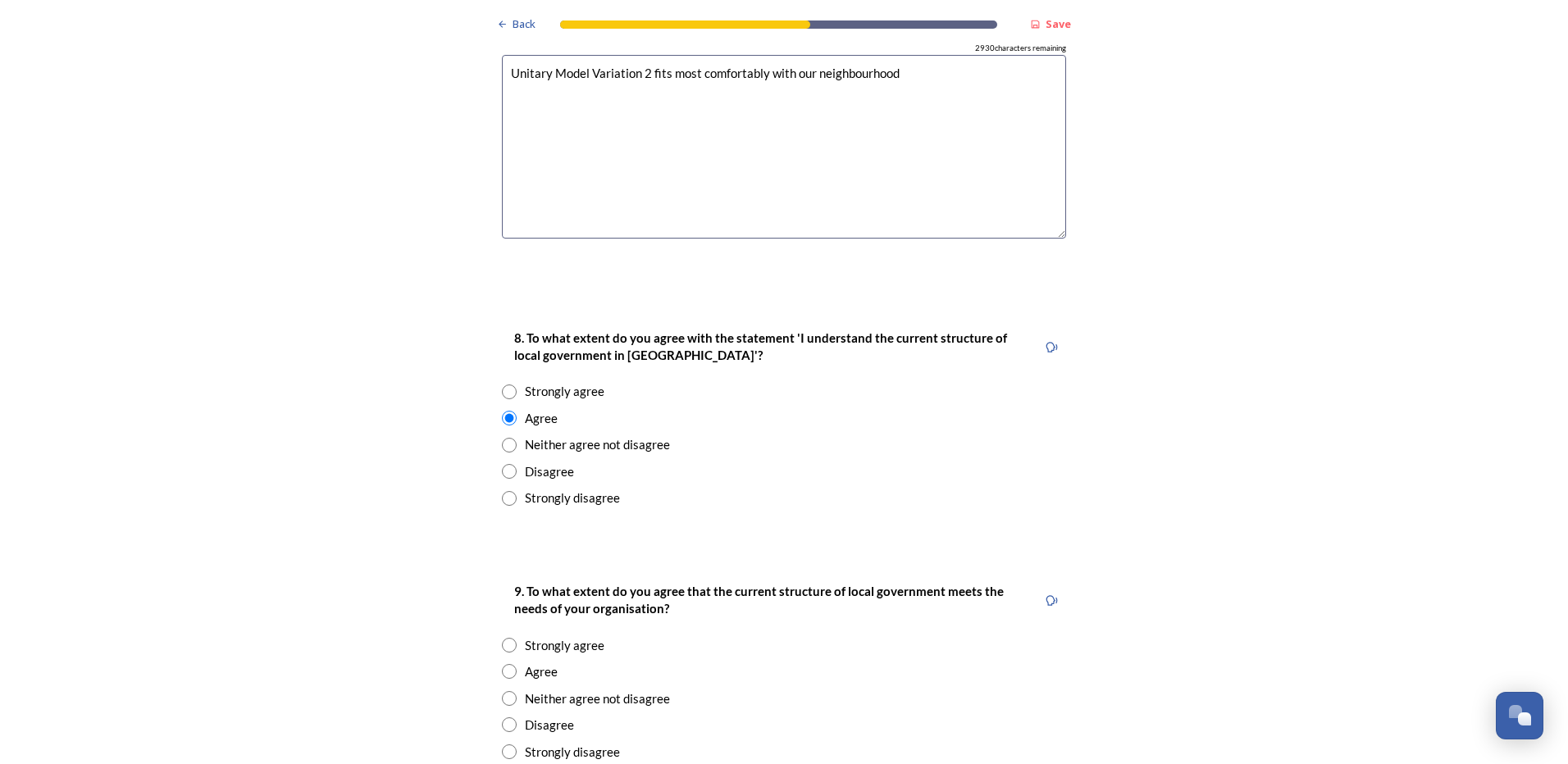
click at [509, 664] on input "radio" at bounding box center [509, 671] width 15 height 15
radio input "true"
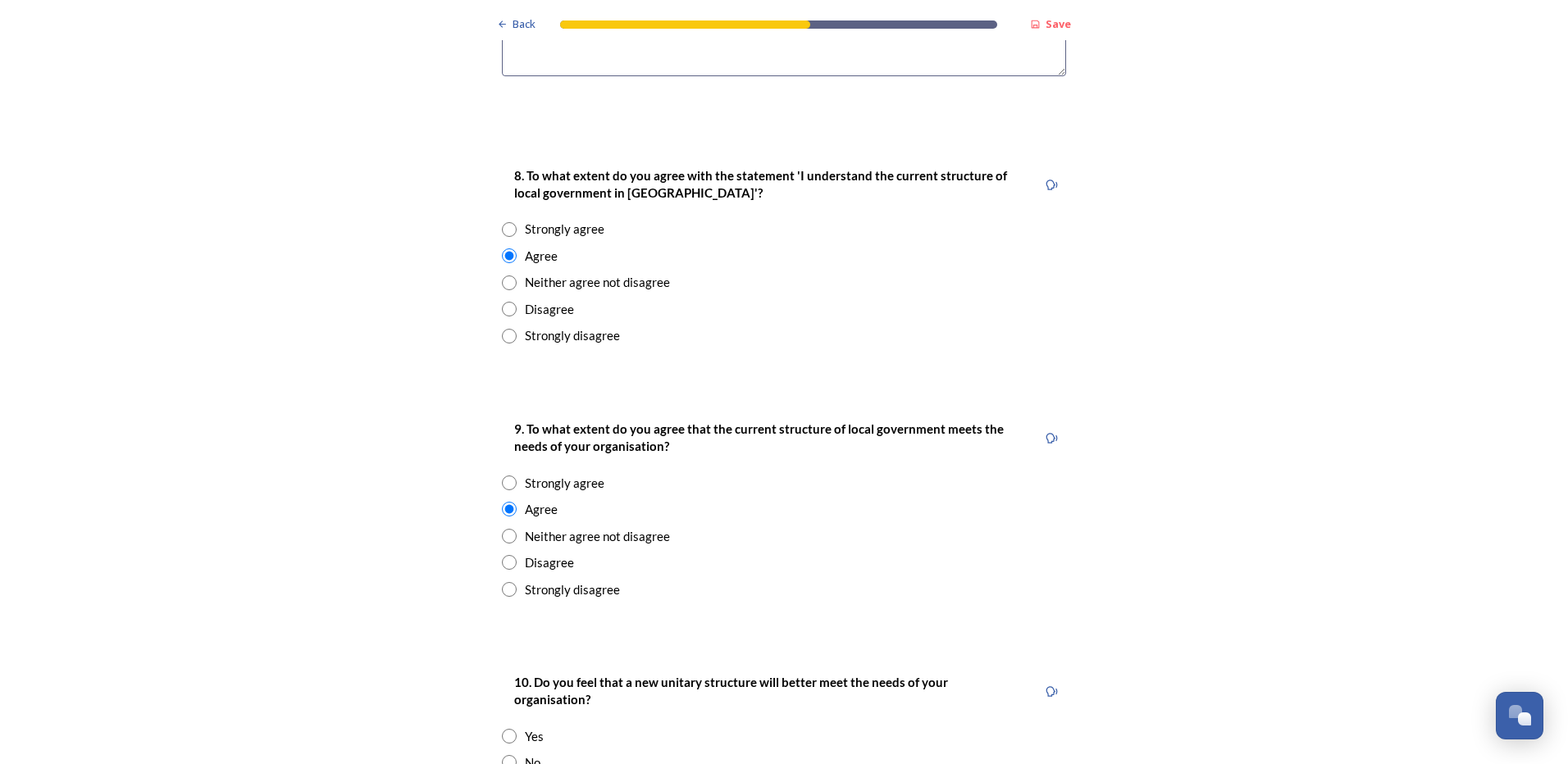
scroll to position [2952, 0]
click at [553, 752] on div "No" at bounding box center [784, 761] width 564 height 19
radio input "true"
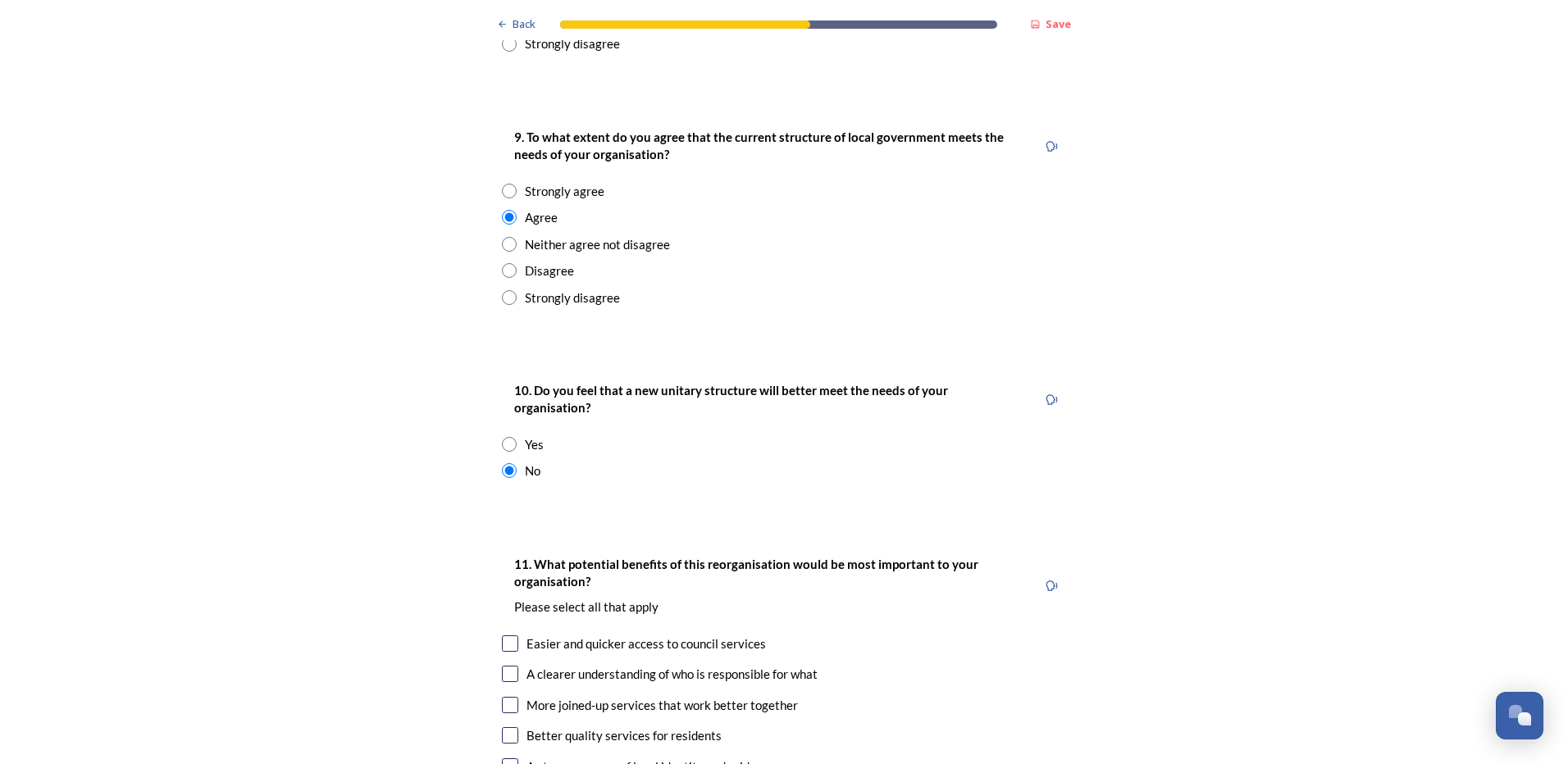
scroll to position [3280, 0]
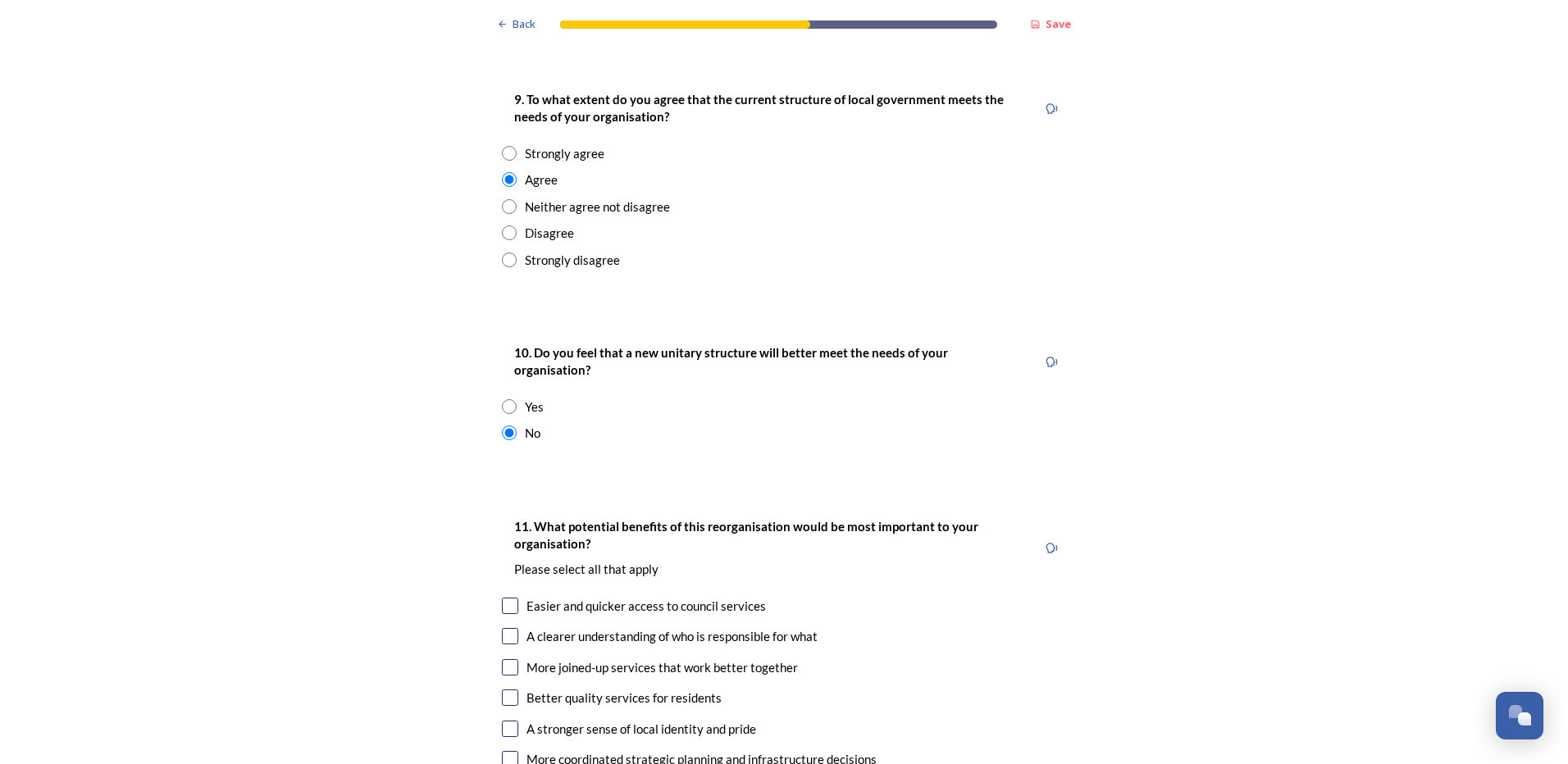
click at [502, 598] on input "checkbox" at bounding box center [510, 606] width 16 height 16
checkbox input "true"
click at [502, 659] on input "checkbox" at bounding box center [510, 667] width 16 height 16
checkbox input "true"
click at [502, 689] on input "checkbox" at bounding box center [510, 697] width 16 height 16
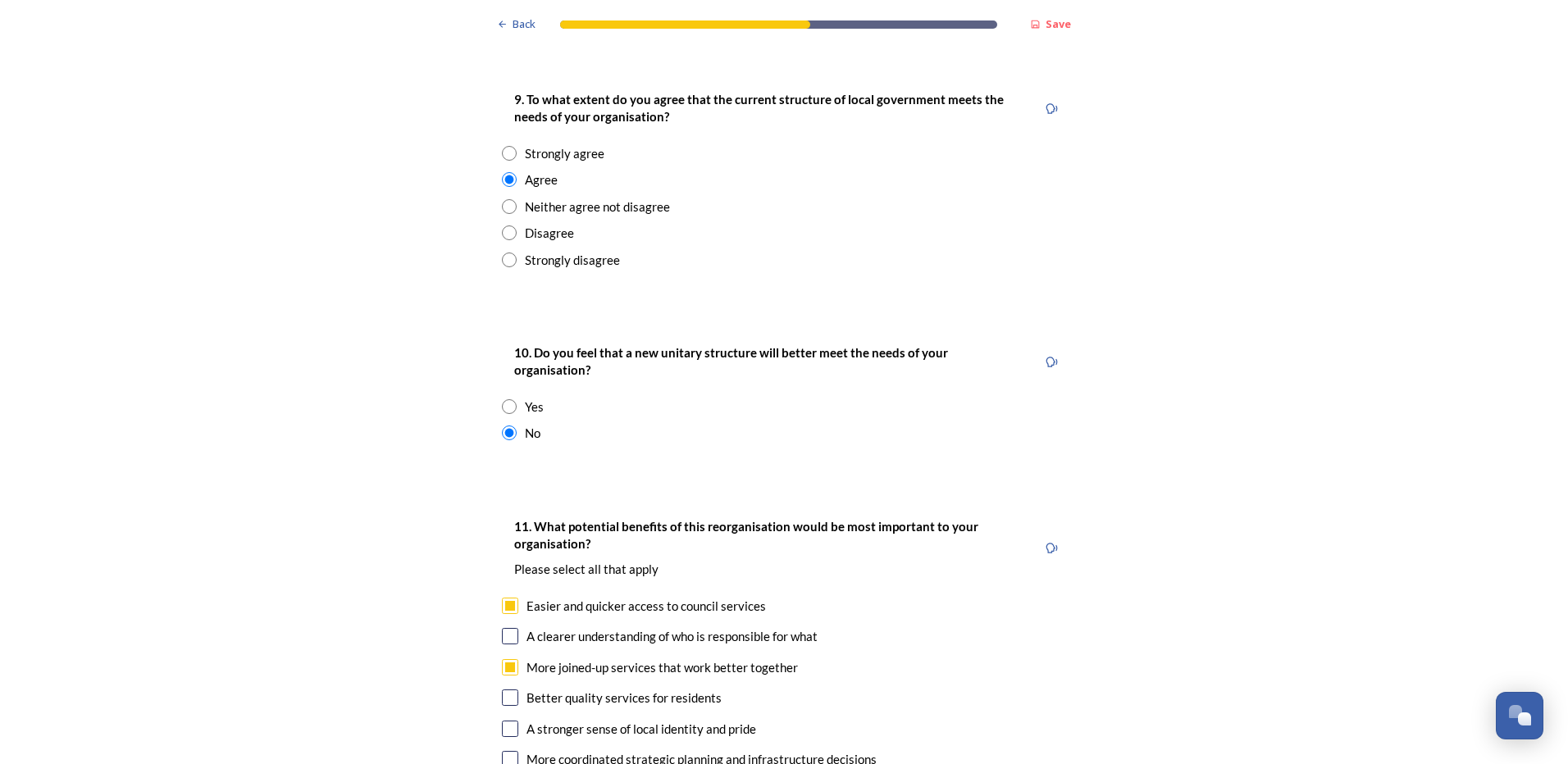
checkbox input "true"
click at [503, 721] on input "checkbox" at bounding box center [510, 728] width 16 height 16
checkbox input "true"
click at [502, 750] on div "More coordinated strategic planning and infrastructure decisions" at bounding box center [784, 760] width 564 height 19
checkbox input "true"
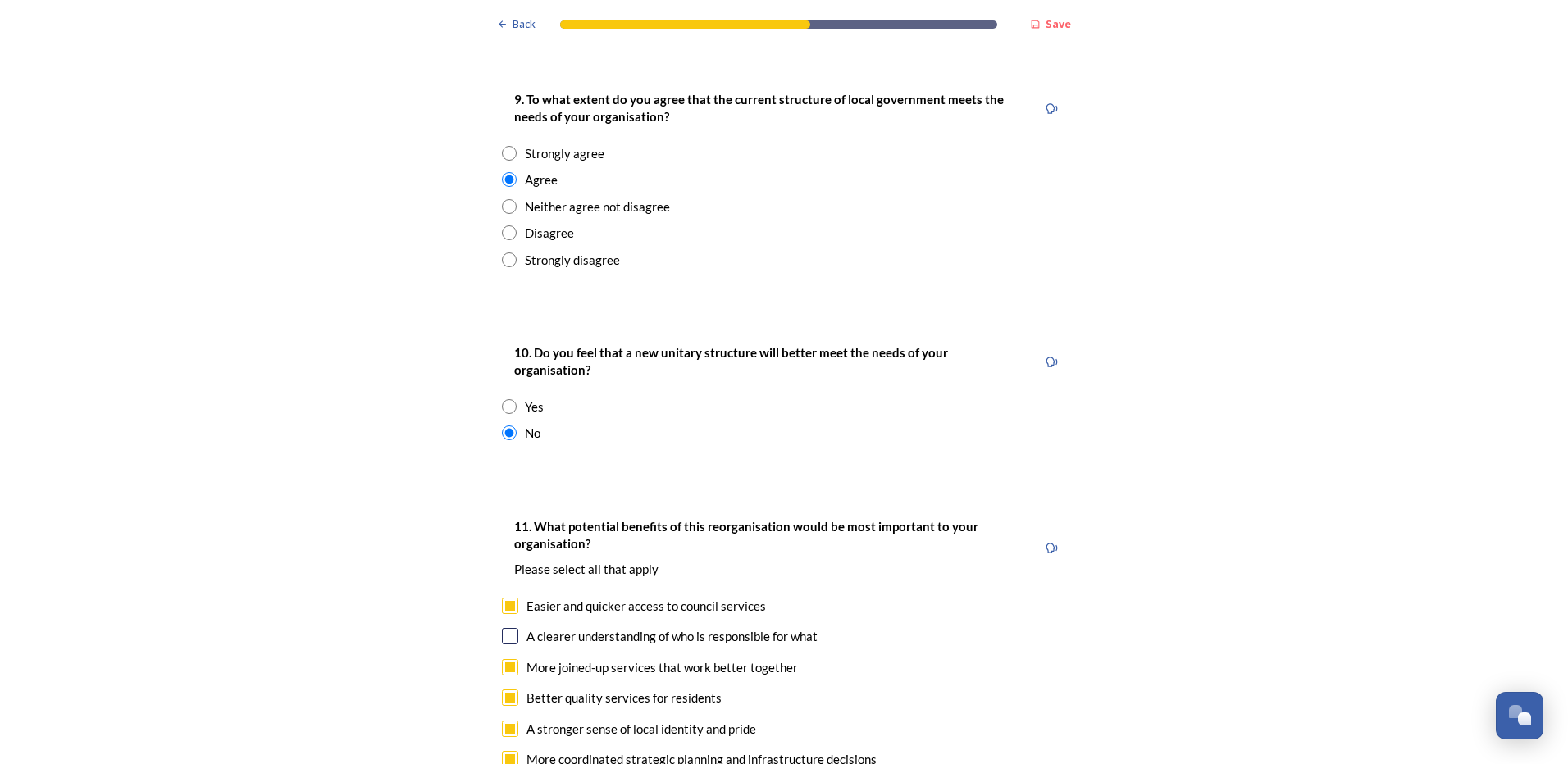
scroll to position [3362, 0]
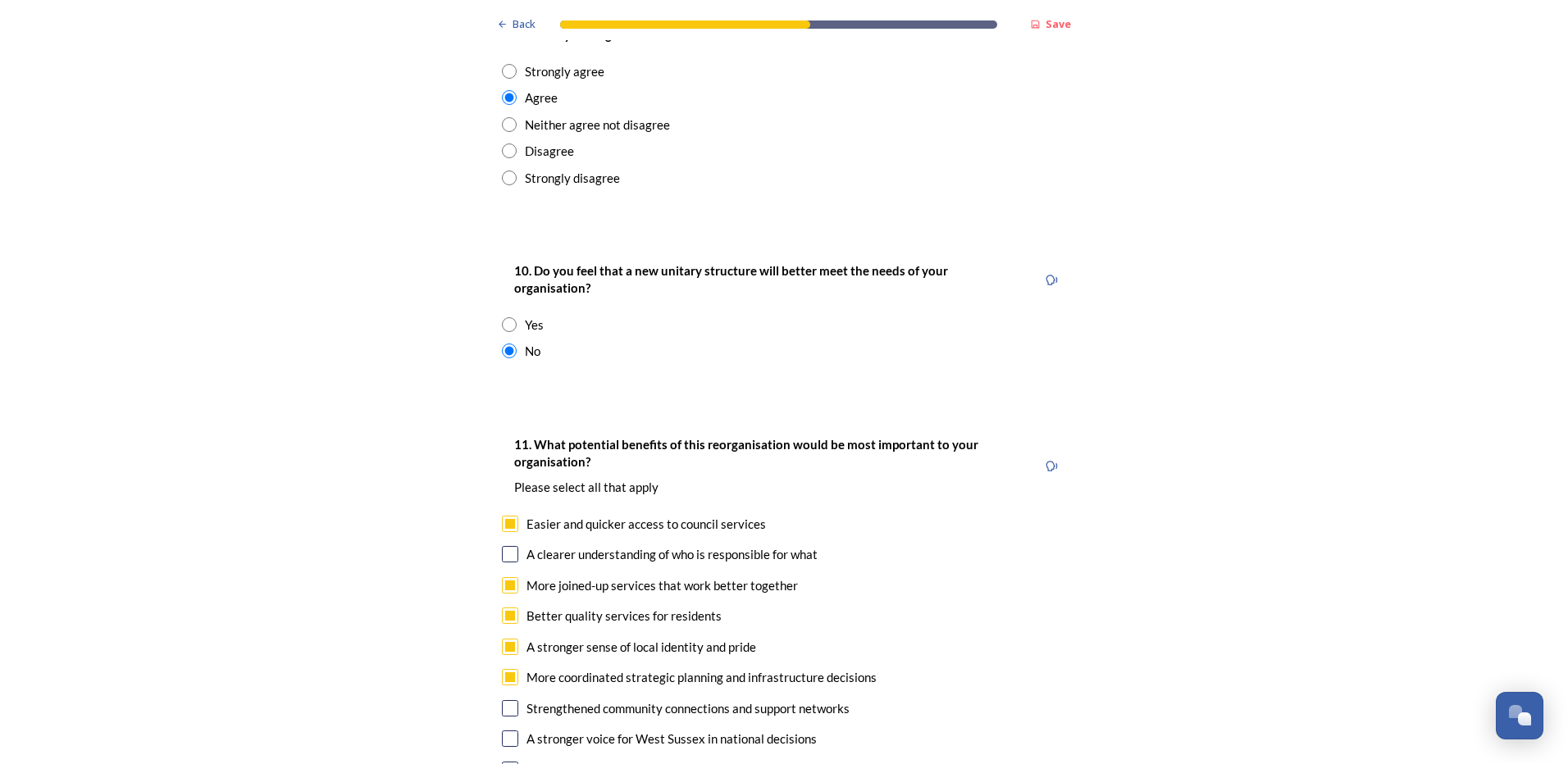
click at [508, 701] on input "checkbox" at bounding box center [510, 708] width 16 height 16
checkbox input "true"
click at [502, 761] on input "checkbox" at bounding box center [510, 769] width 16 height 16
checkbox input "true"
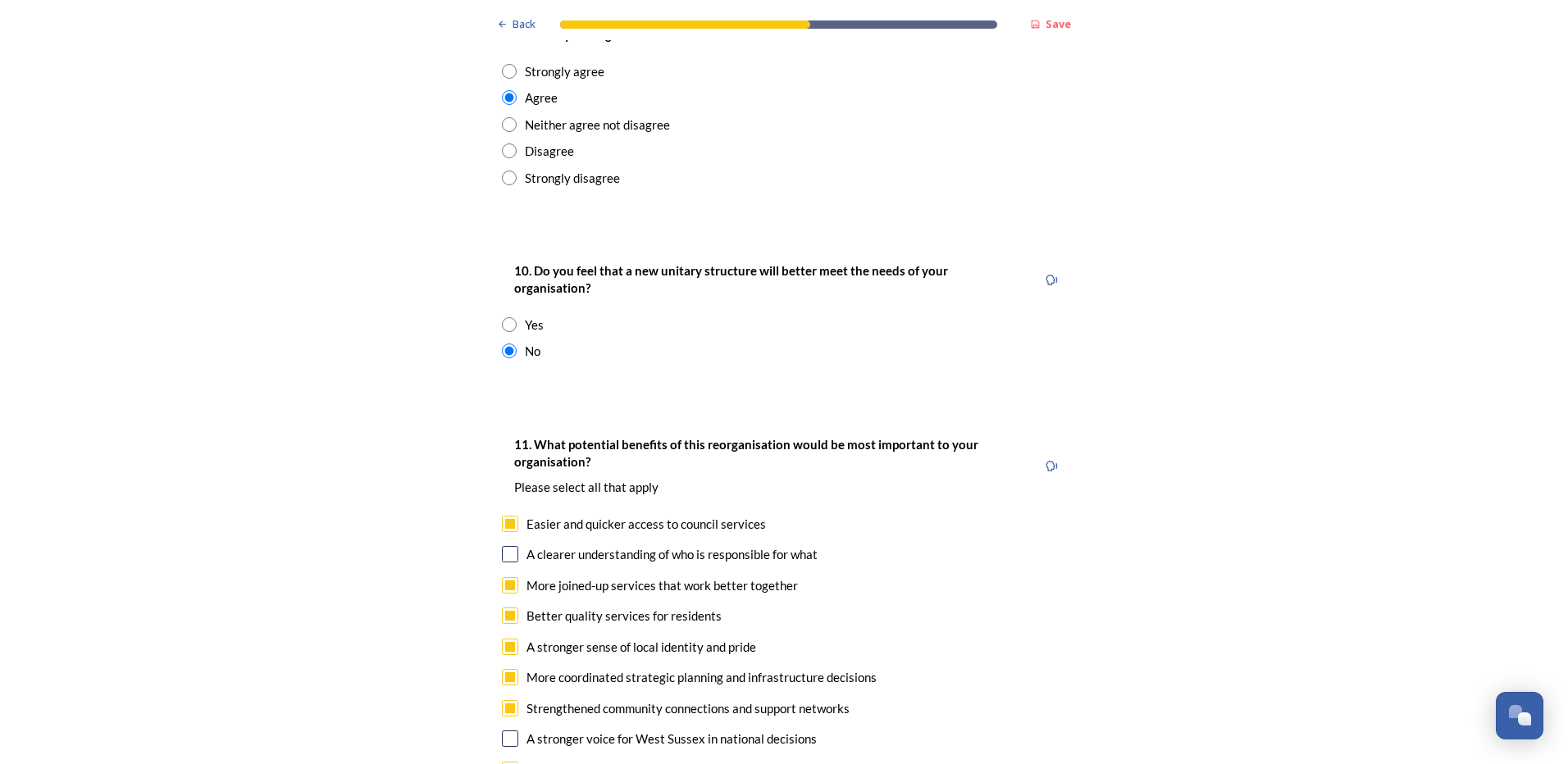
checkbox input "true"
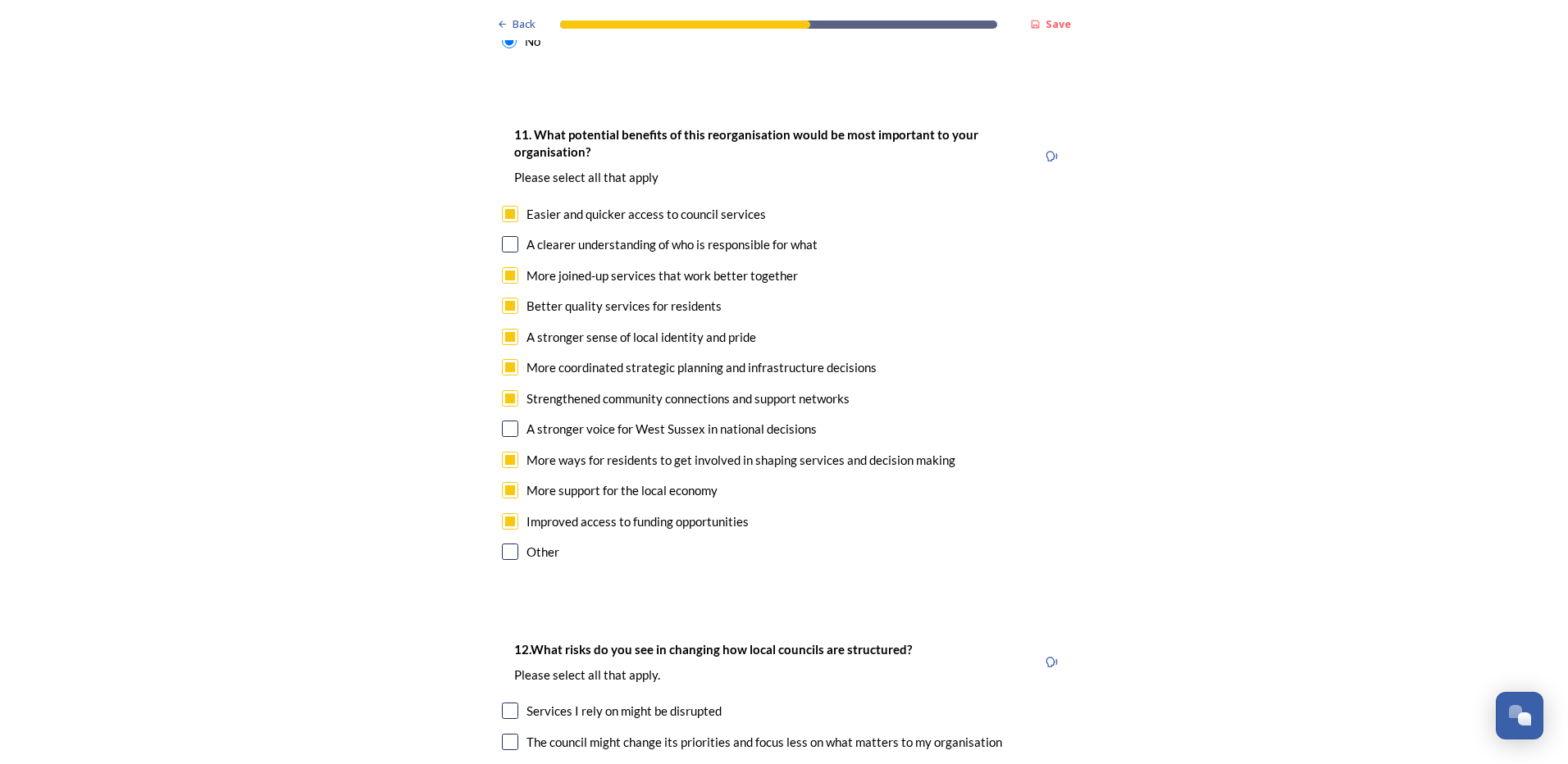
scroll to position [3690, 0]
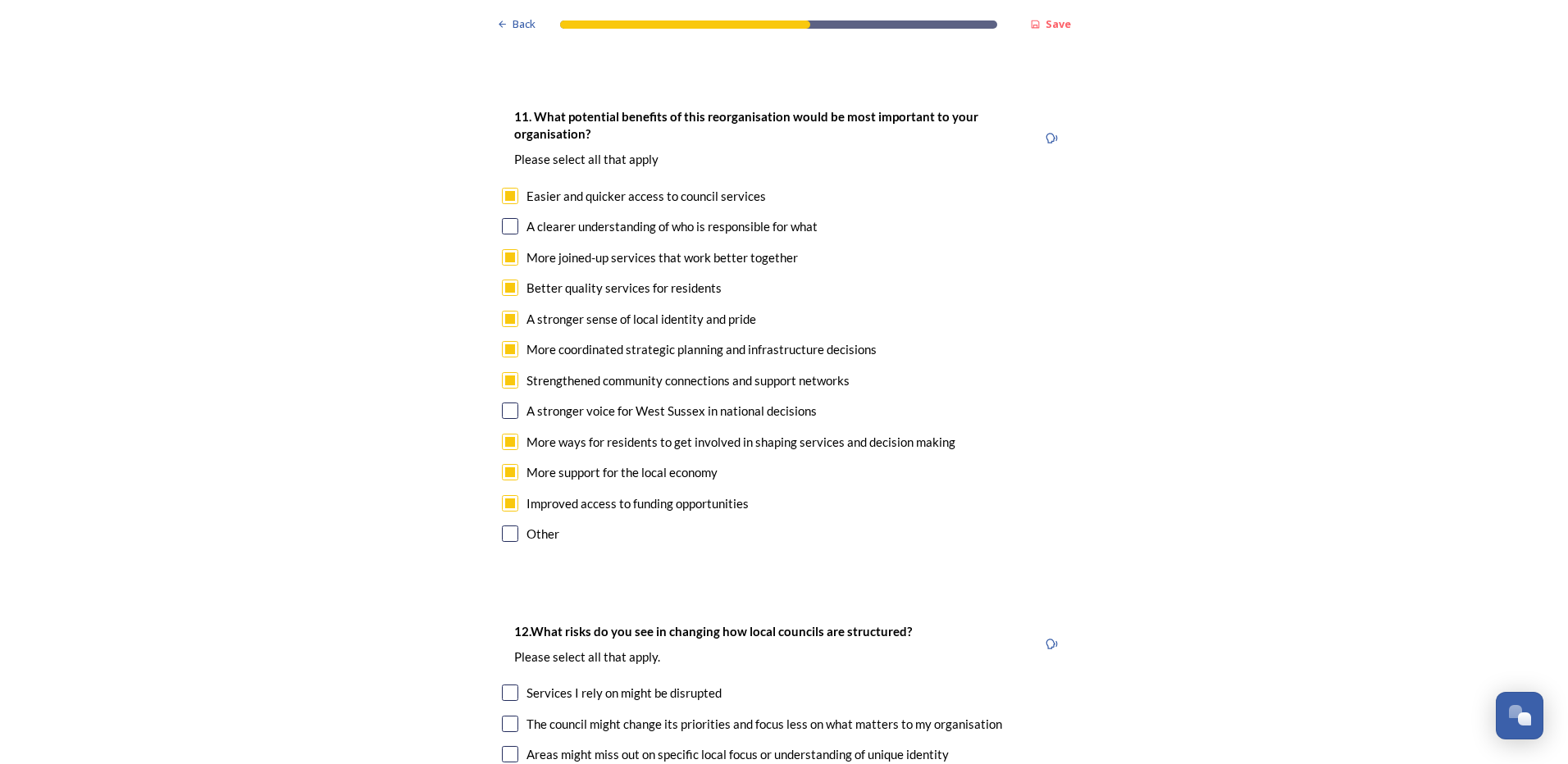
click at [502, 685] on input "checkbox" at bounding box center [510, 693] width 16 height 16
checkbox input "true"
click at [512, 715] on div "The council might change its priorities and focus less on what matters to my or…" at bounding box center [784, 725] width 564 height 19
checkbox input "true"
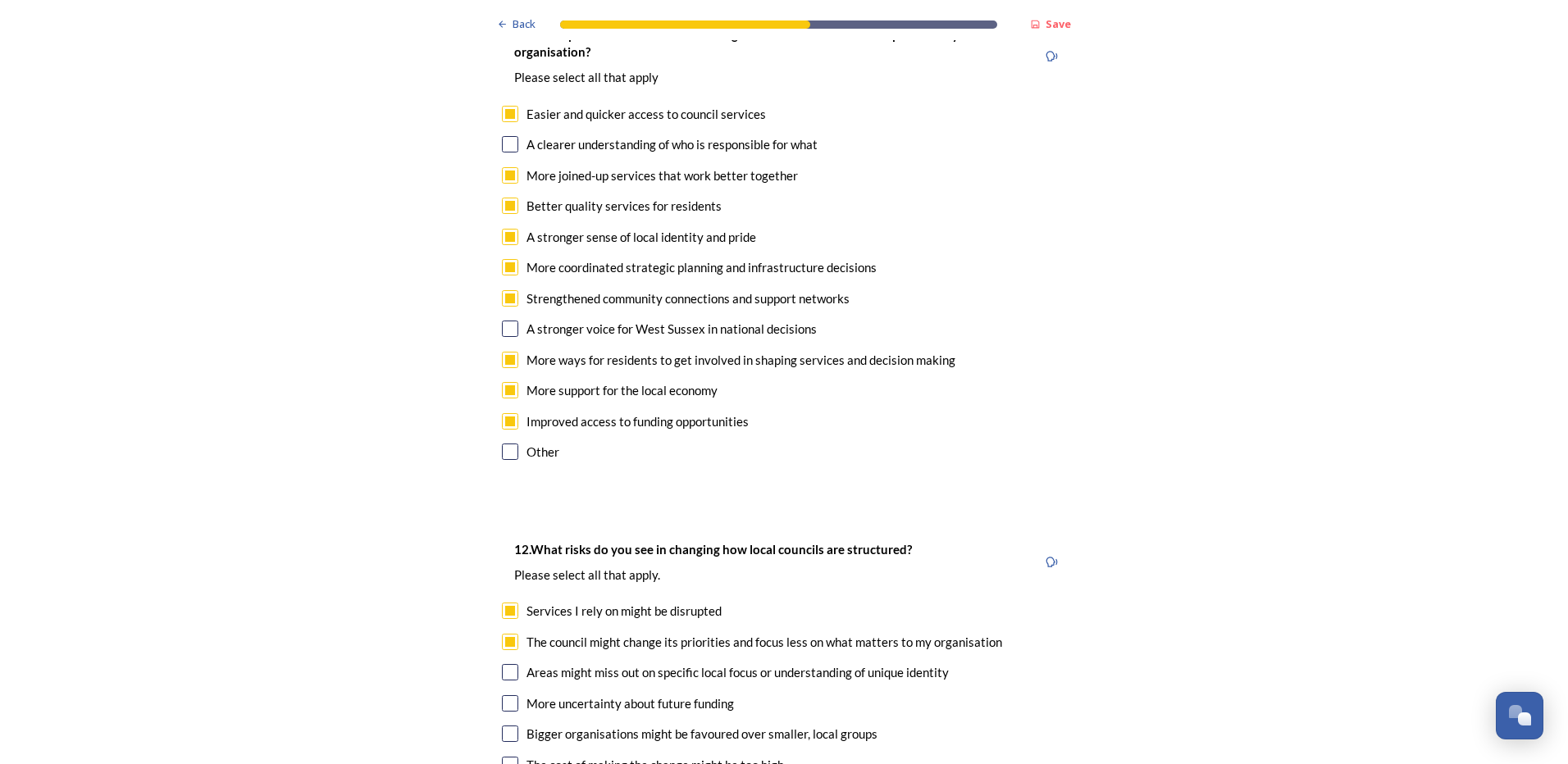
scroll to position [3854, 0]
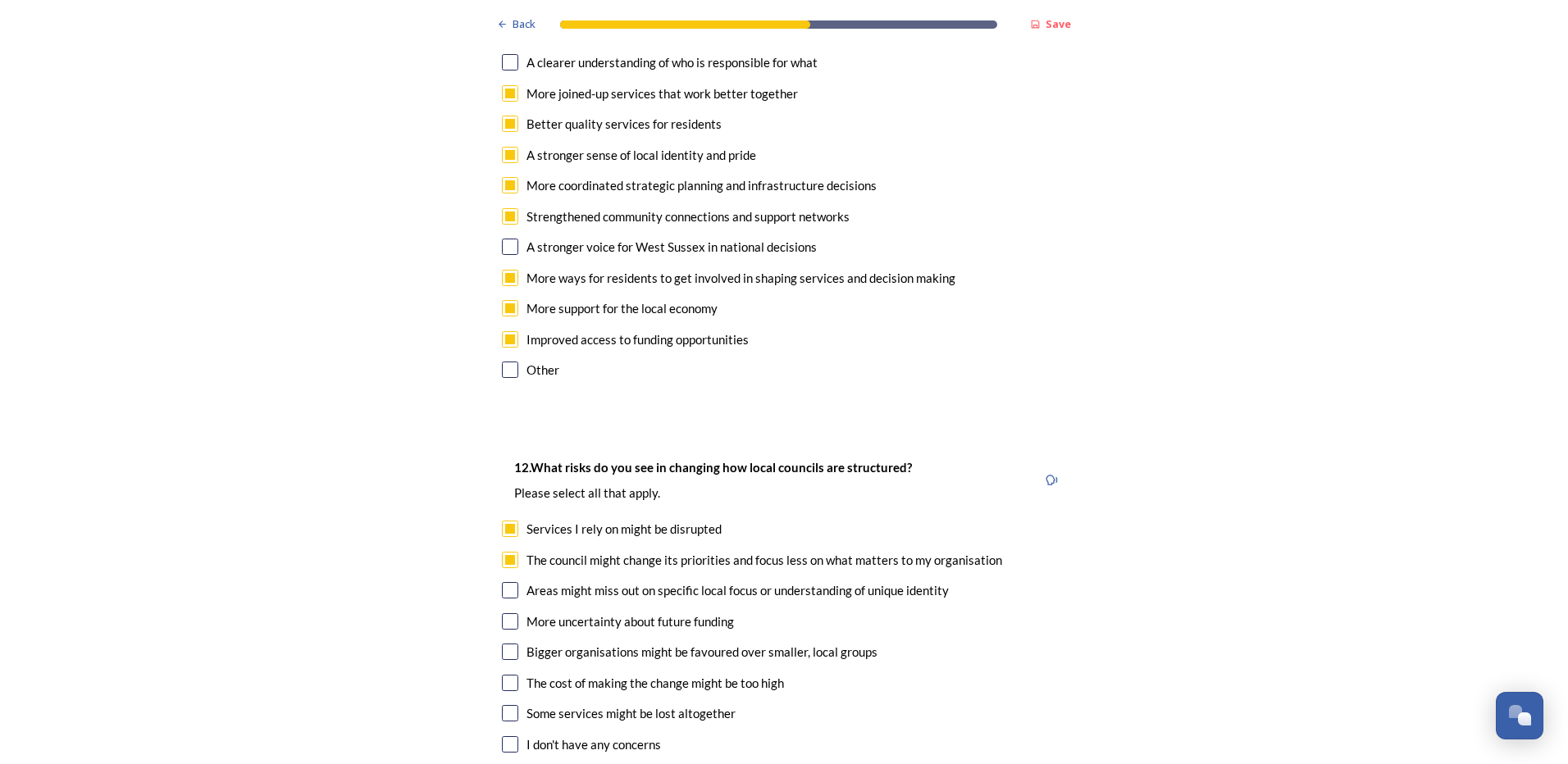
click at [502, 643] on input "checkbox" at bounding box center [510, 651] width 16 height 16
checkbox input "true"
click at [502, 705] on input "checkbox" at bounding box center [510, 713] width 16 height 16
checkbox input "true"
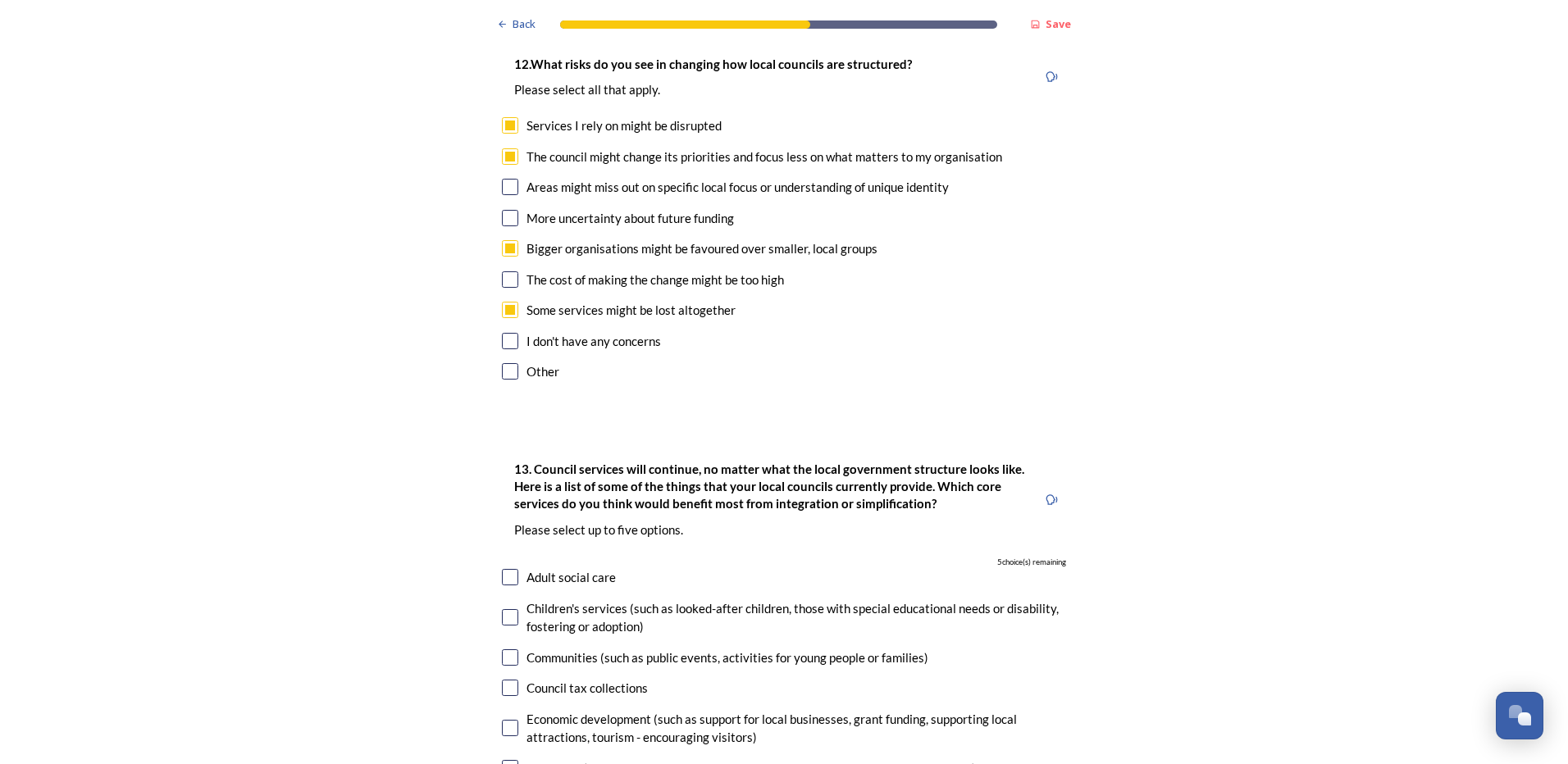
scroll to position [4264, 0]
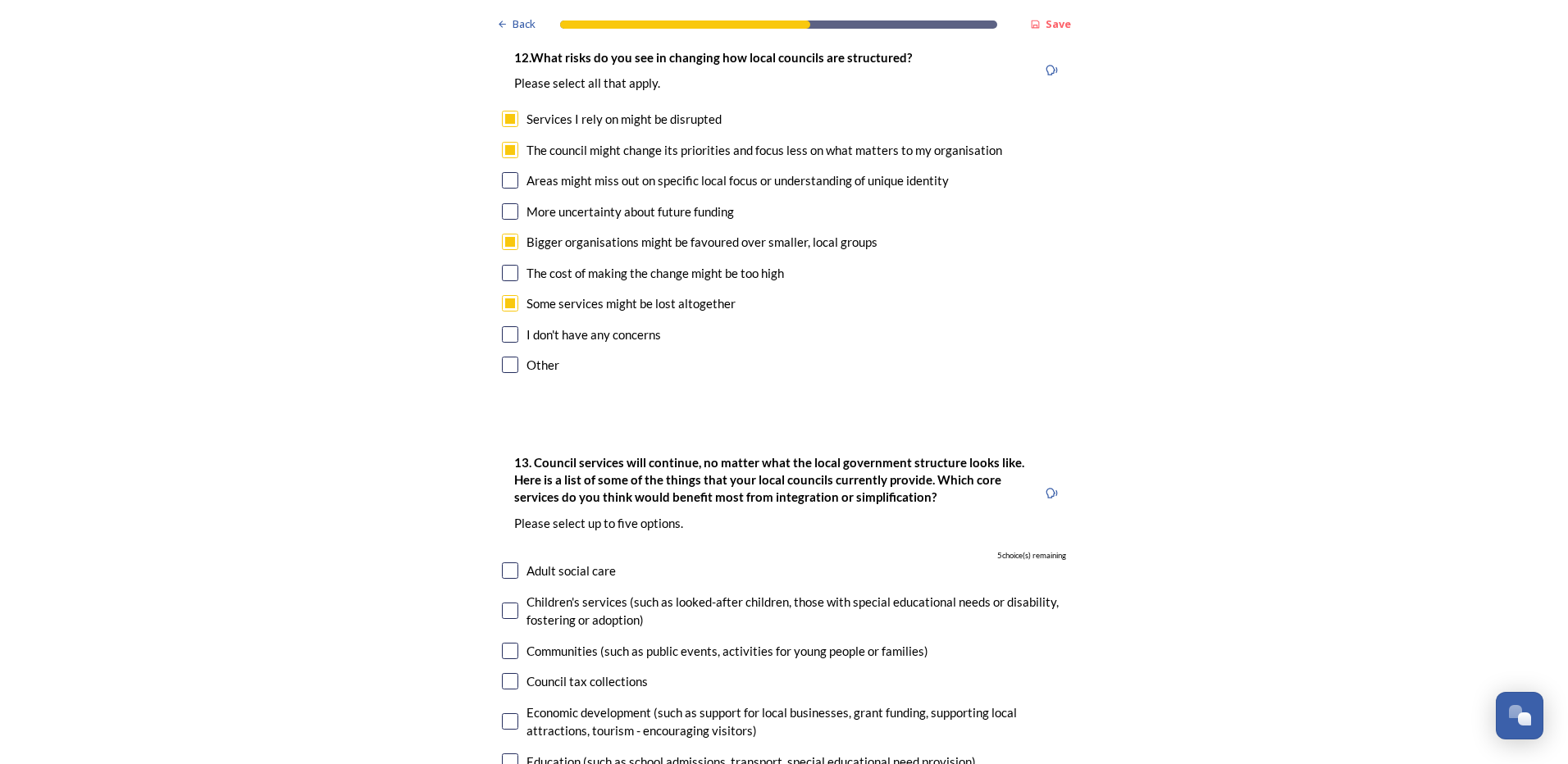
click at [507, 714] on input "checkbox" at bounding box center [510, 721] width 16 height 16
checkbox input "true"
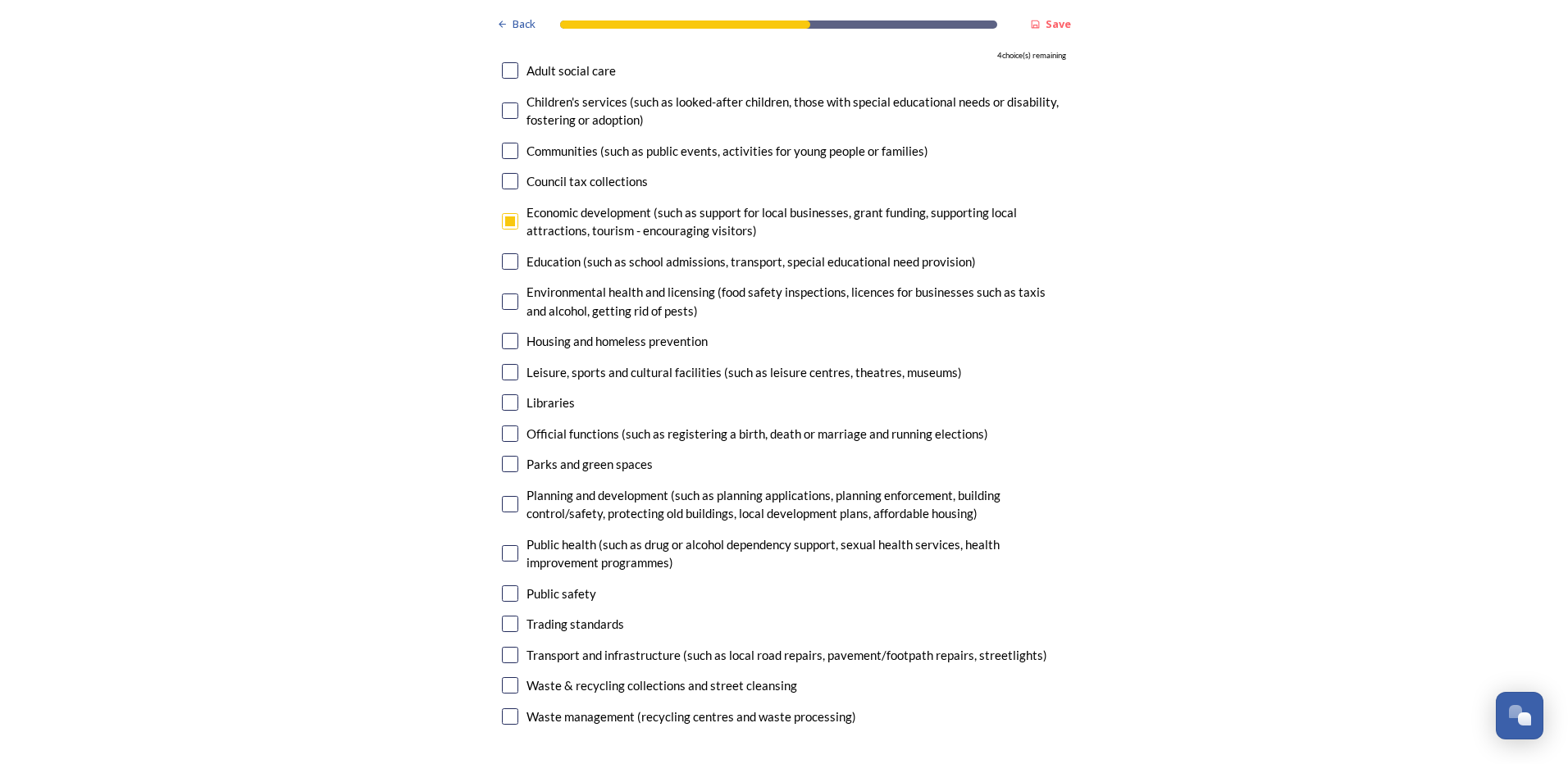
scroll to position [4820, 0]
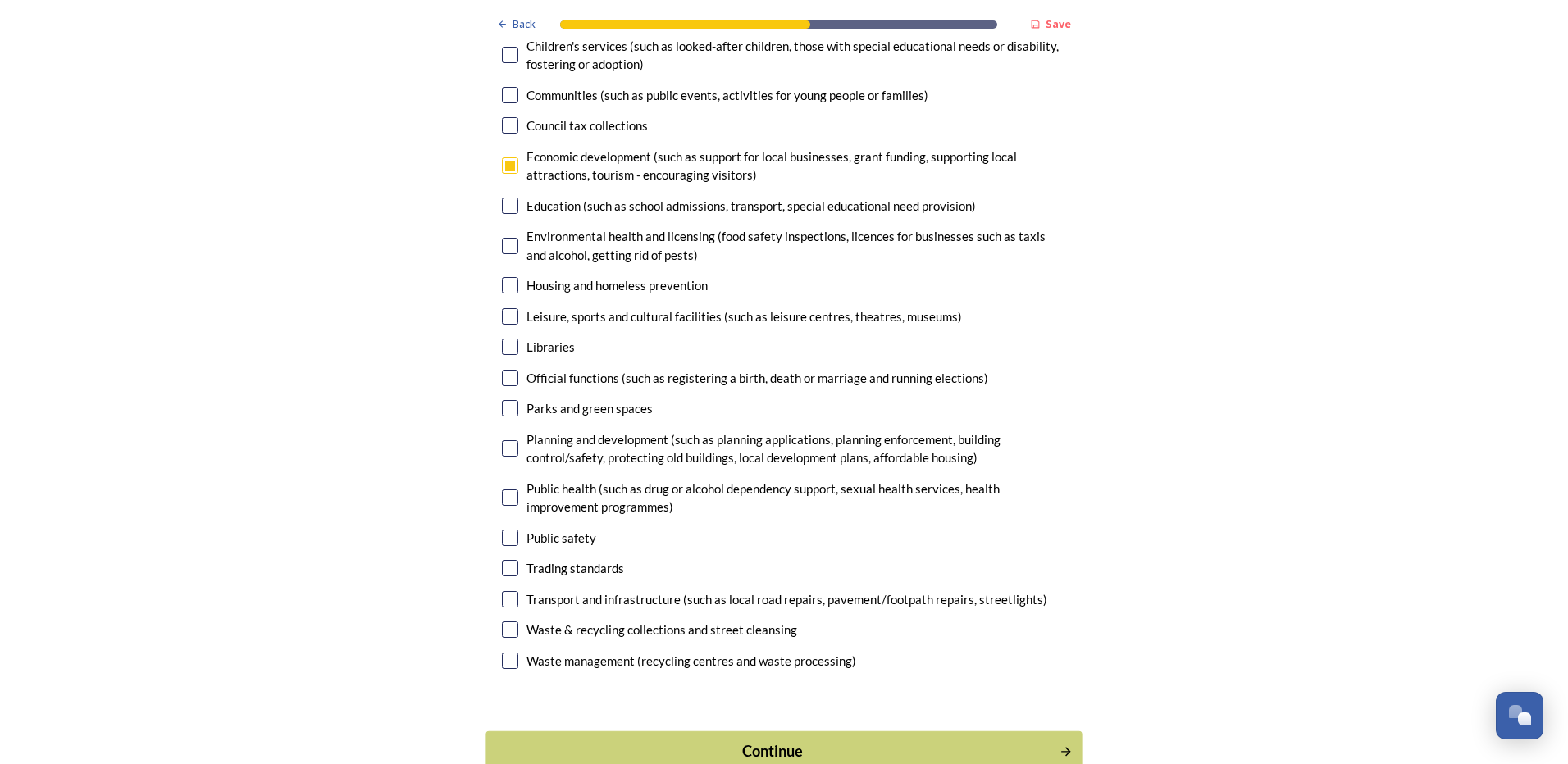
click at [735, 741] on div "Continue" at bounding box center [772, 752] width 555 height 23
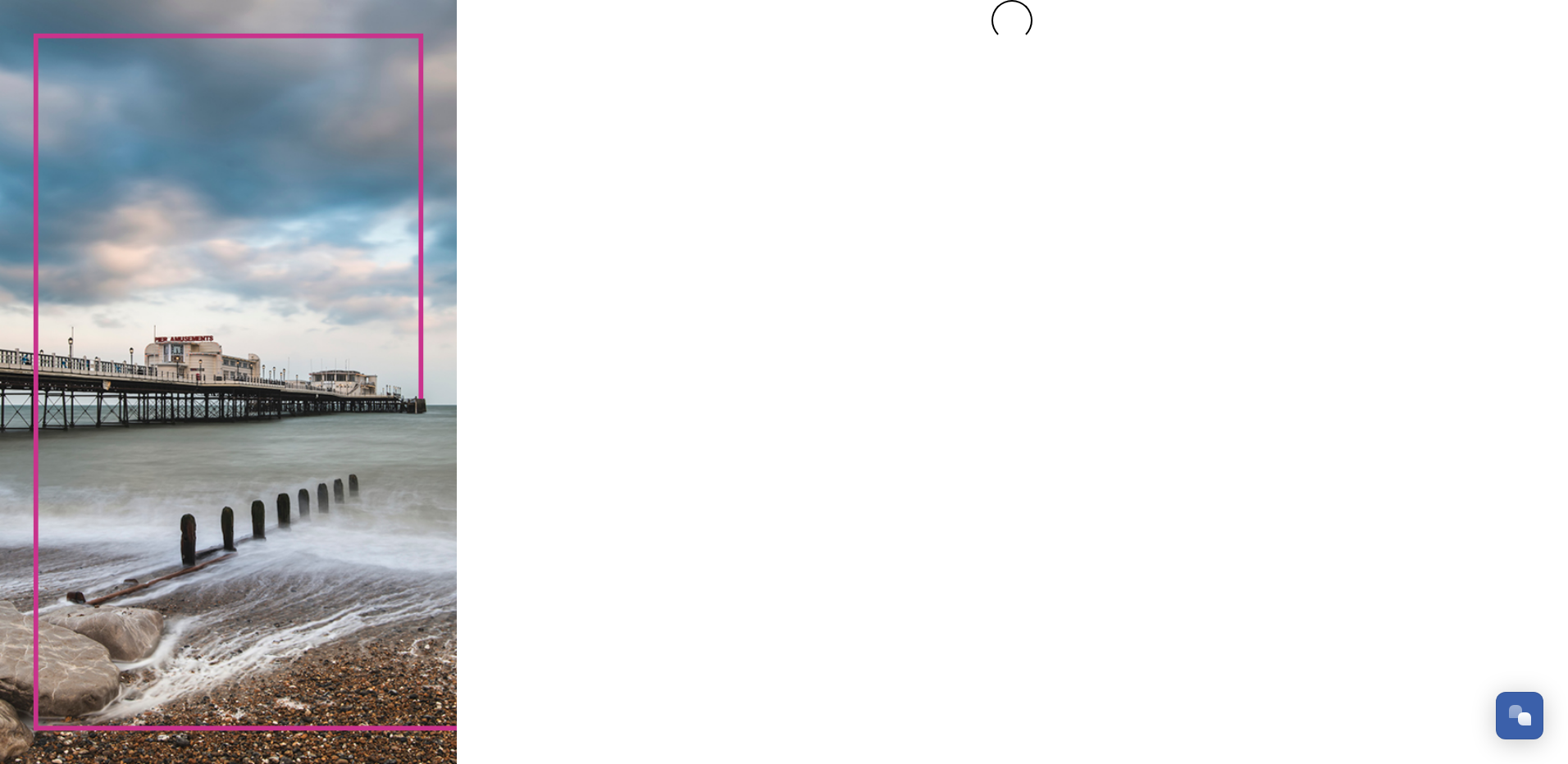
scroll to position [0, 0]
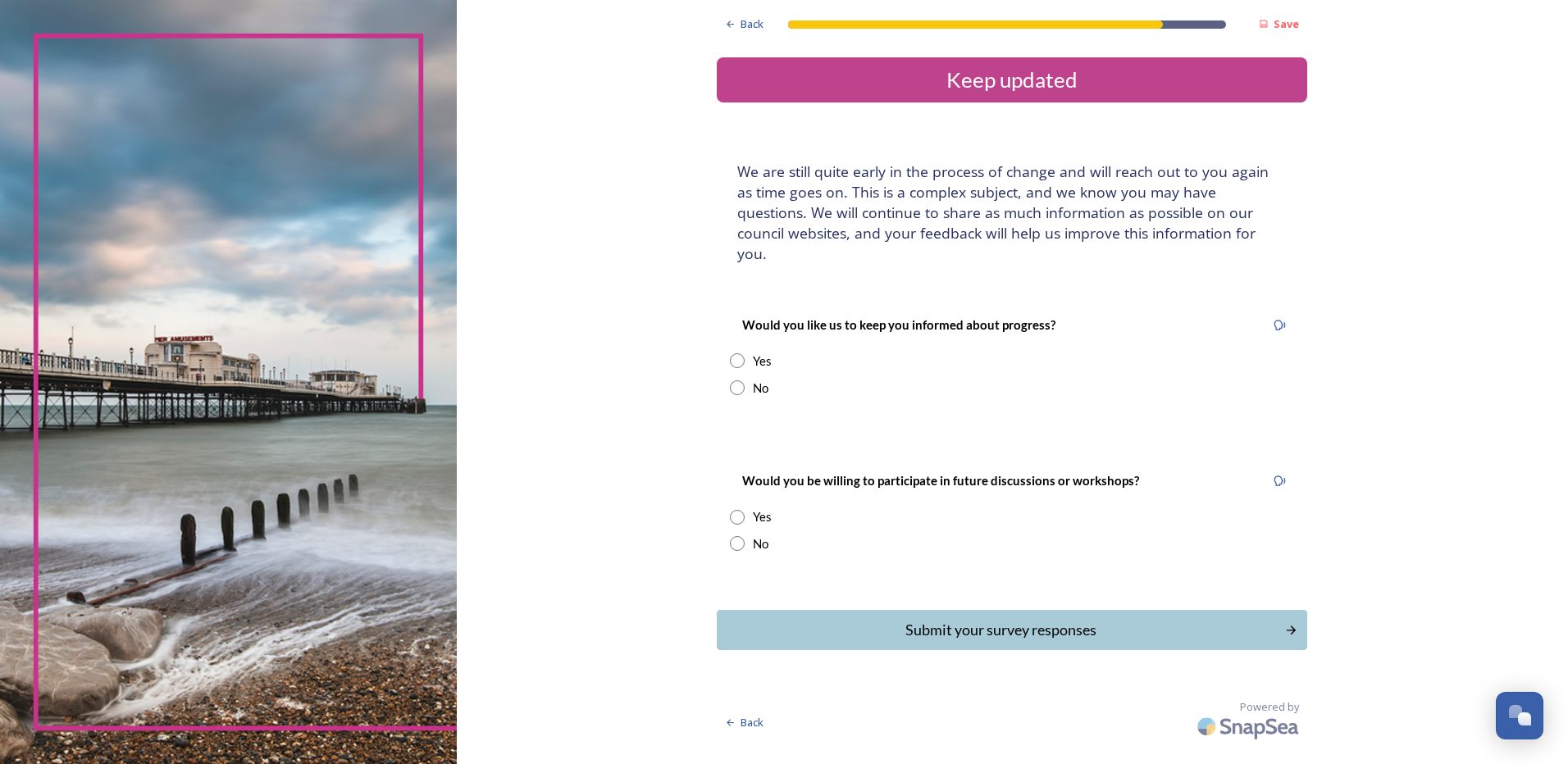
click at [735, 353] on input "radio" at bounding box center [737, 360] width 15 height 15
radio input "true"
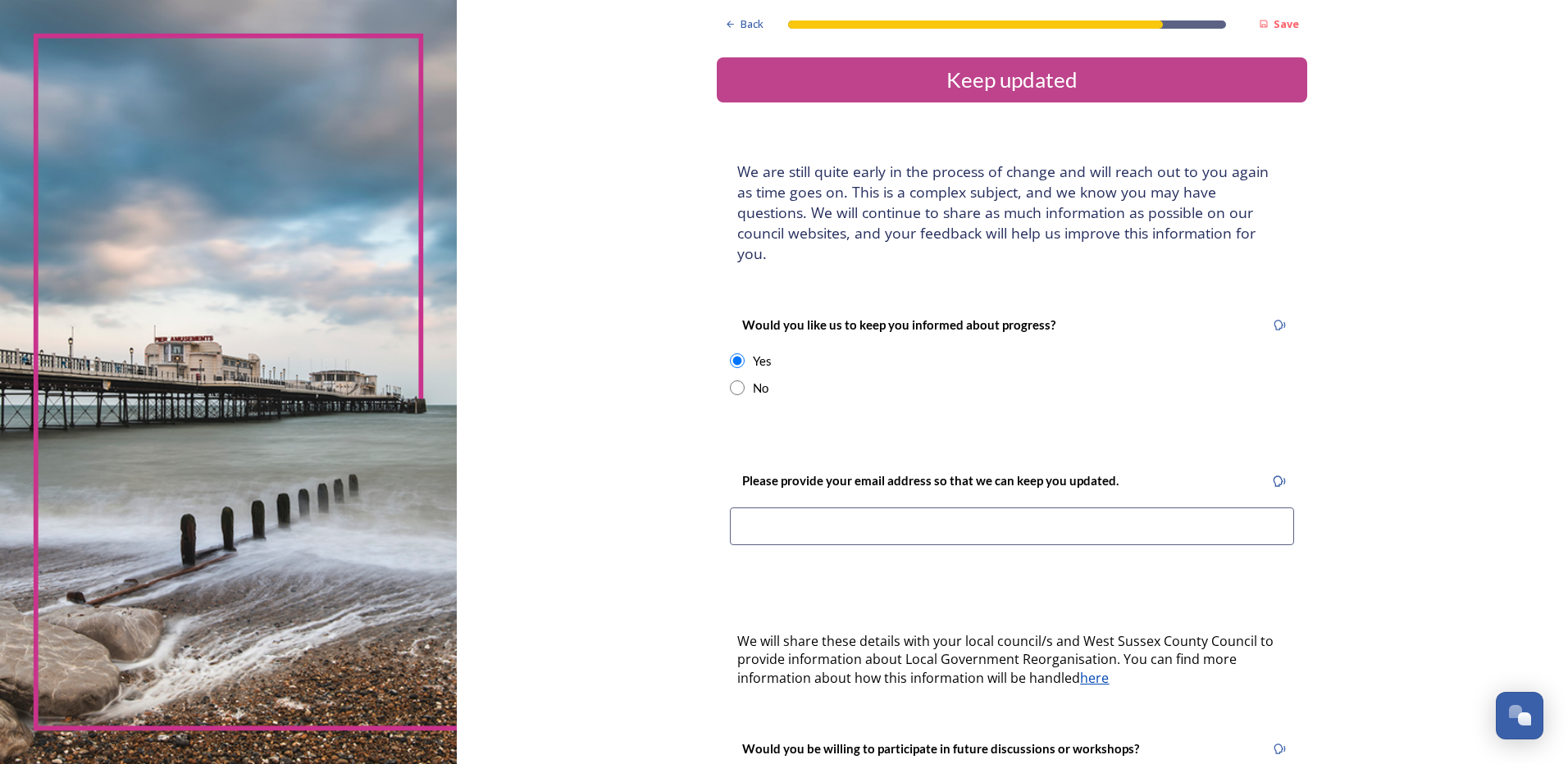
click at [754, 508] on input at bounding box center [1012, 526] width 564 height 37
type input "[EMAIL_ADDRESS][DOMAIN_NAME]"
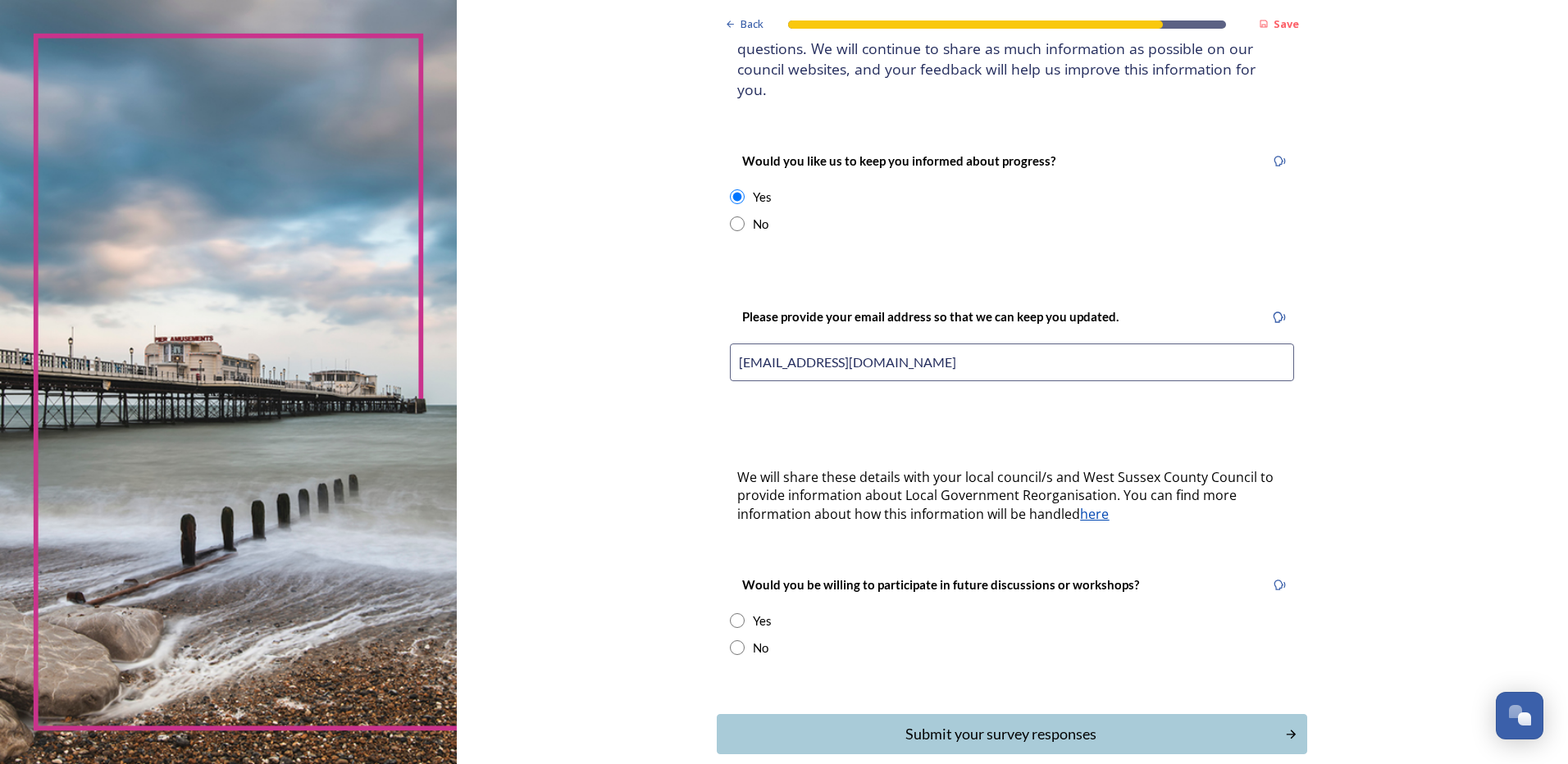
scroll to position [229, 0]
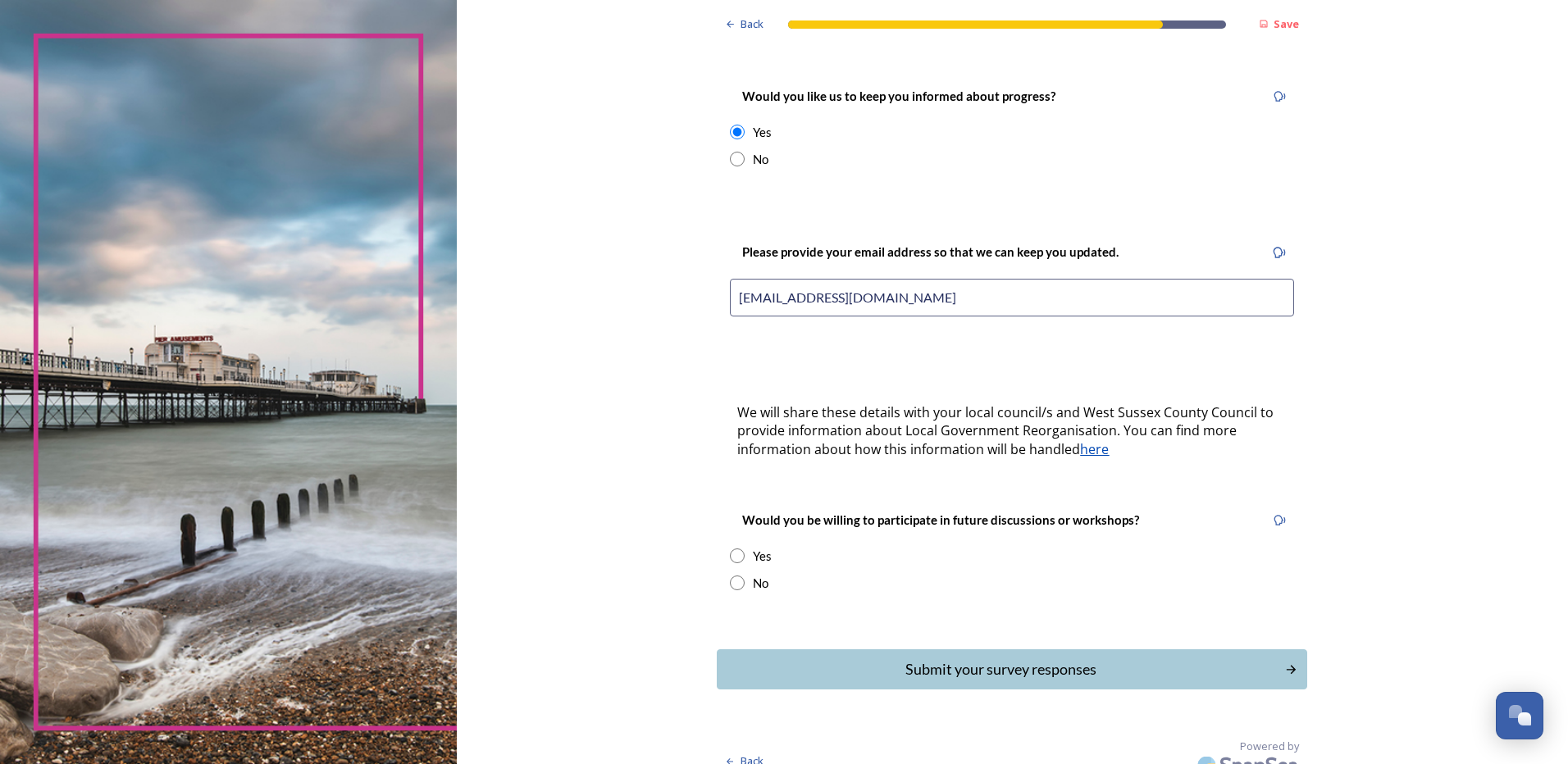
click at [753, 547] on div "Yes" at bounding box center [762, 557] width 19 height 19
radio input "true"
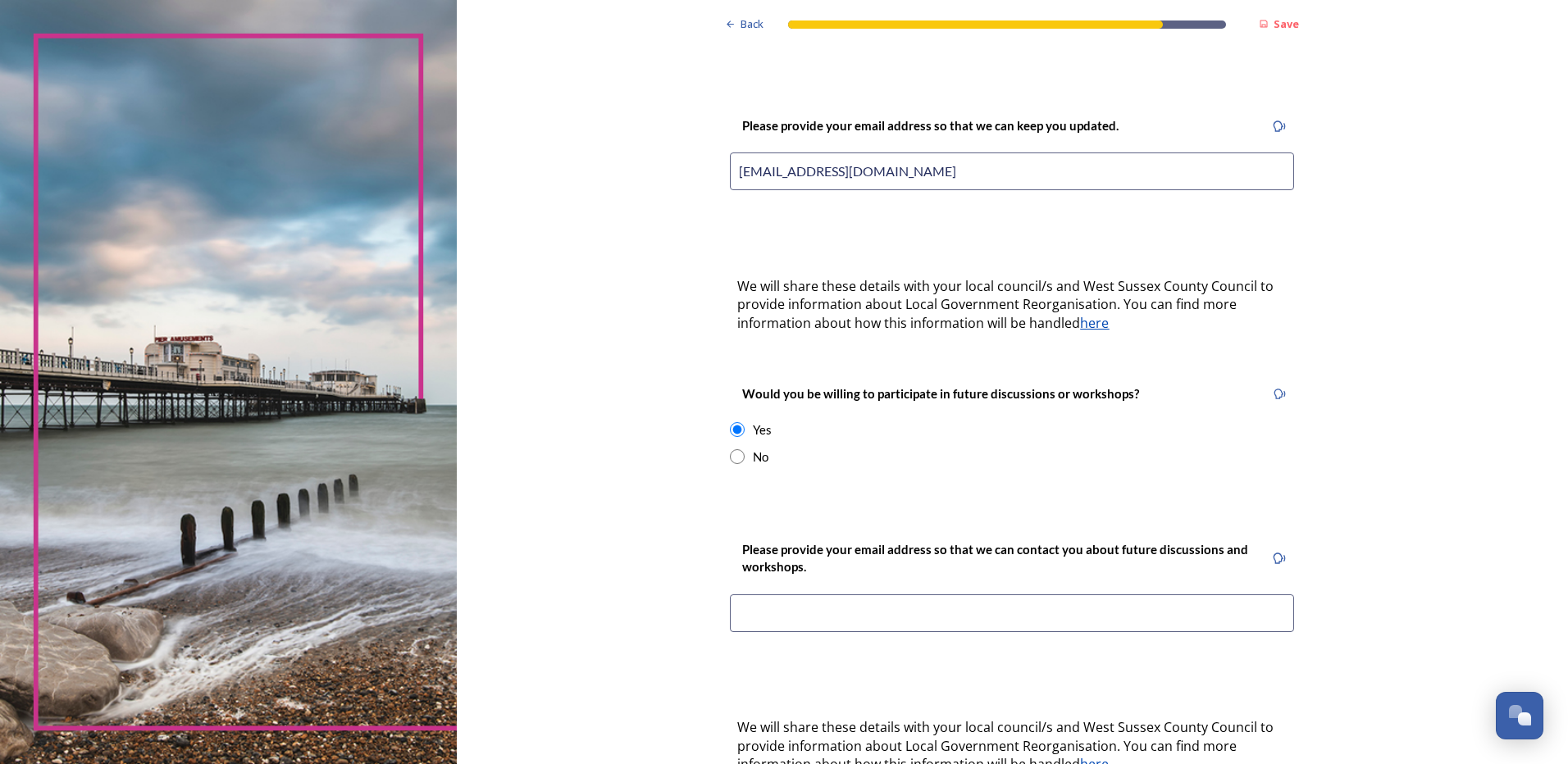
scroll to position [392, 0]
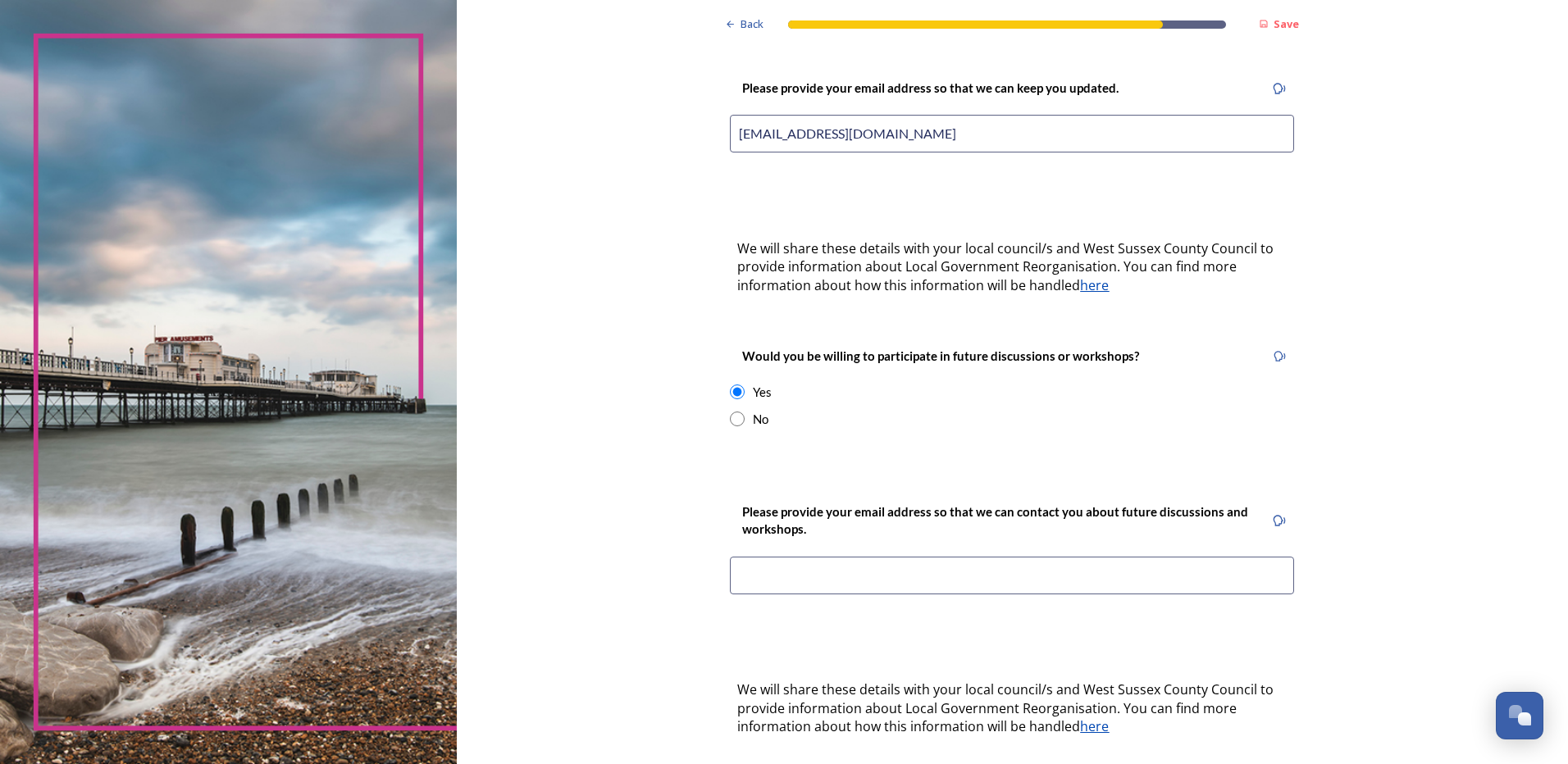
click at [807, 560] on input at bounding box center [1012, 575] width 564 height 37
type input "[EMAIL_ADDRESS][DOMAIN_NAME]"
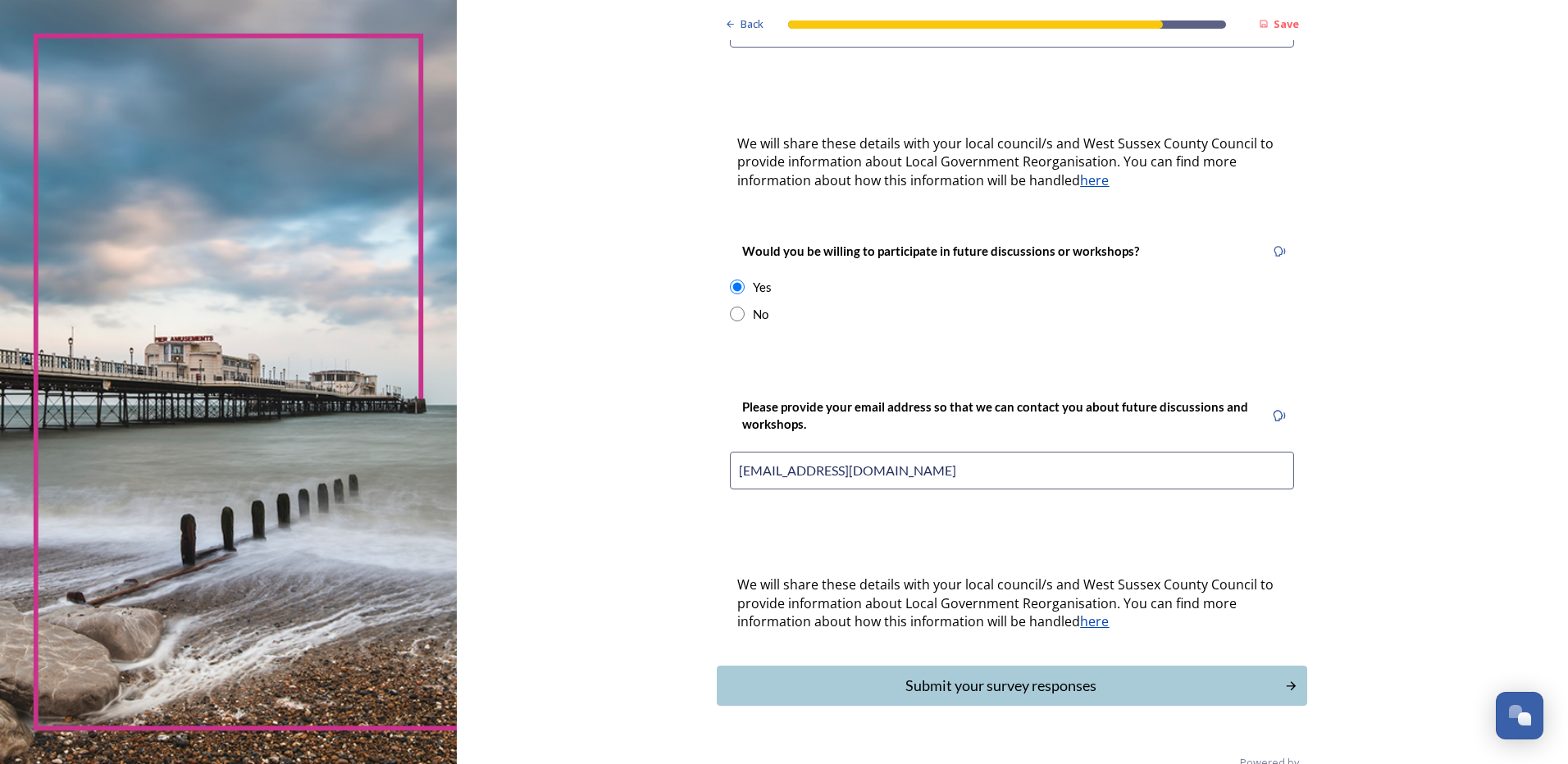
scroll to position [514, 0]
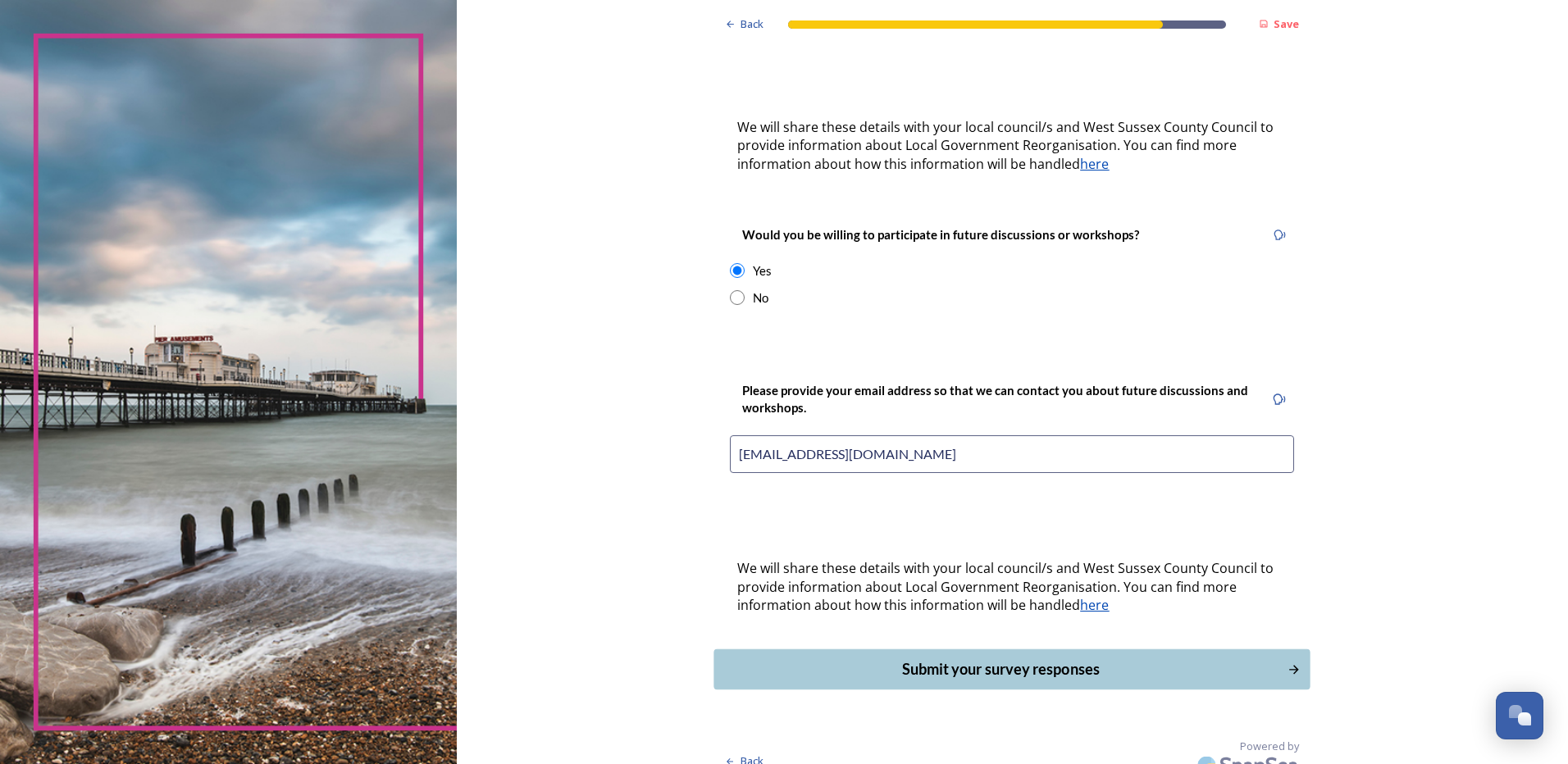
click at [1048, 658] on div "Submit your survey responses" at bounding box center [1000, 669] width 555 height 23
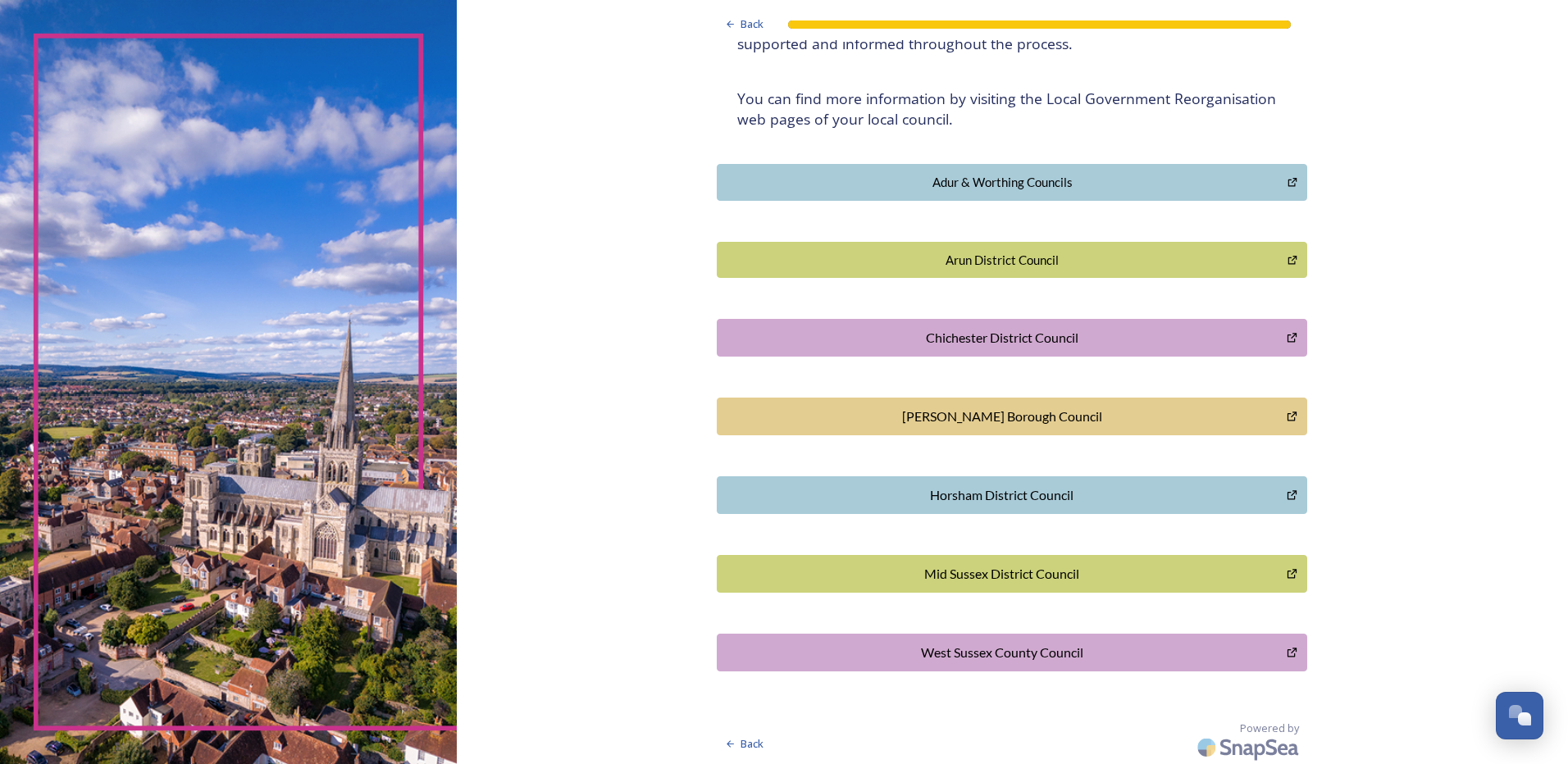
scroll to position [292, 0]
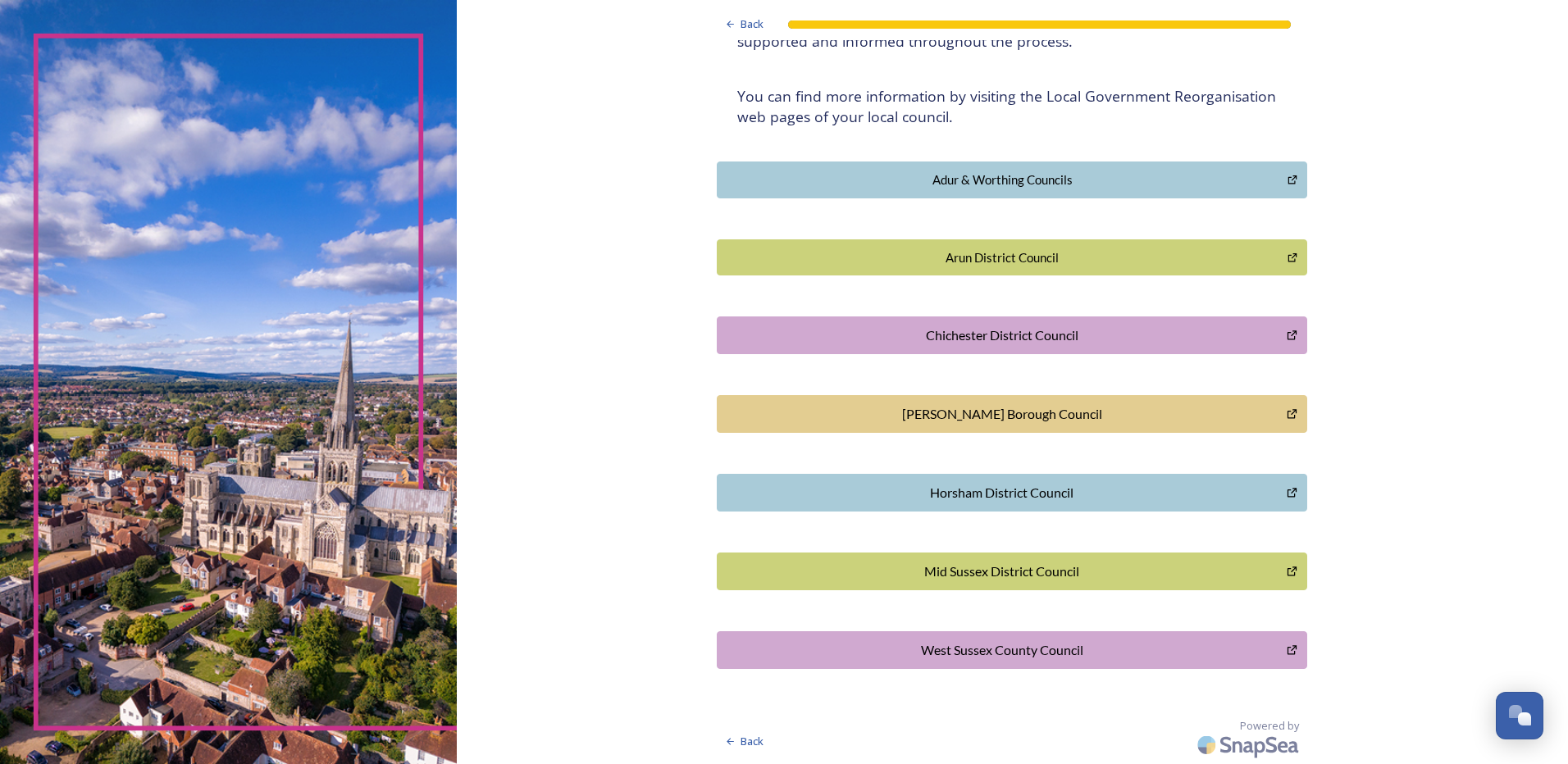
click at [1012, 501] on div "Horsham District Council" at bounding box center [1002, 492] width 552 height 20
